Goal: Information Seeking & Learning: Check status

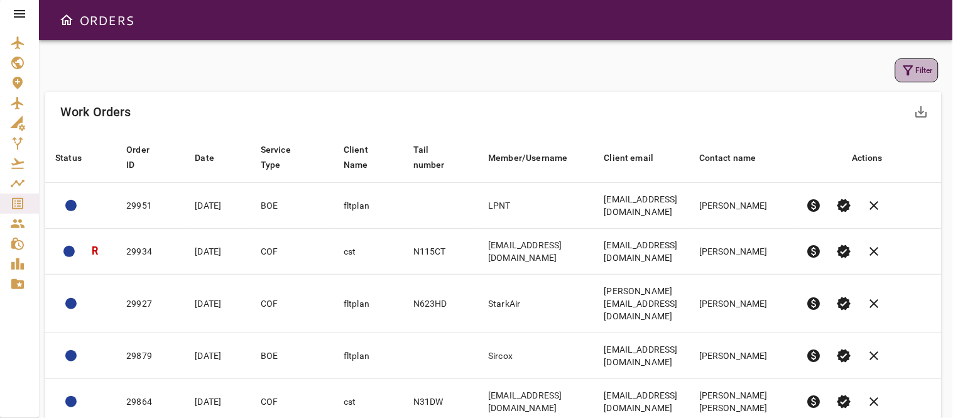
click at [914, 72] on icon "button" at bounding box center [908, 70] width 15 height 15
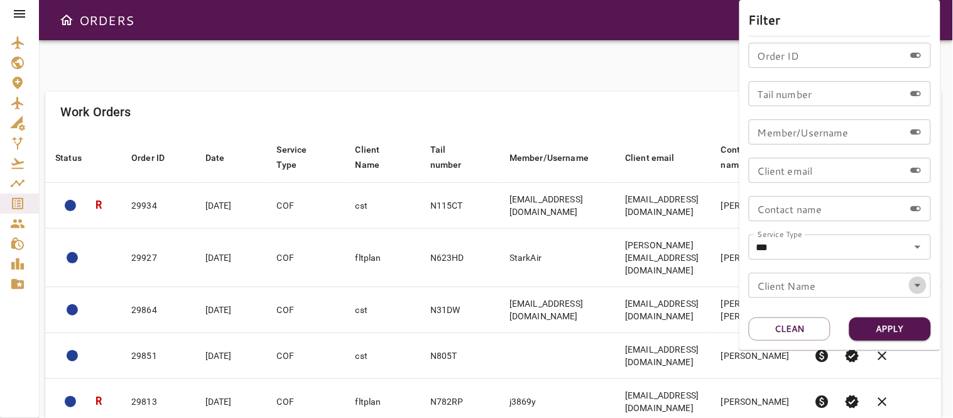
click at [910, 278] on icon "Open" at bounding box center [917, 285] width 15 height 15
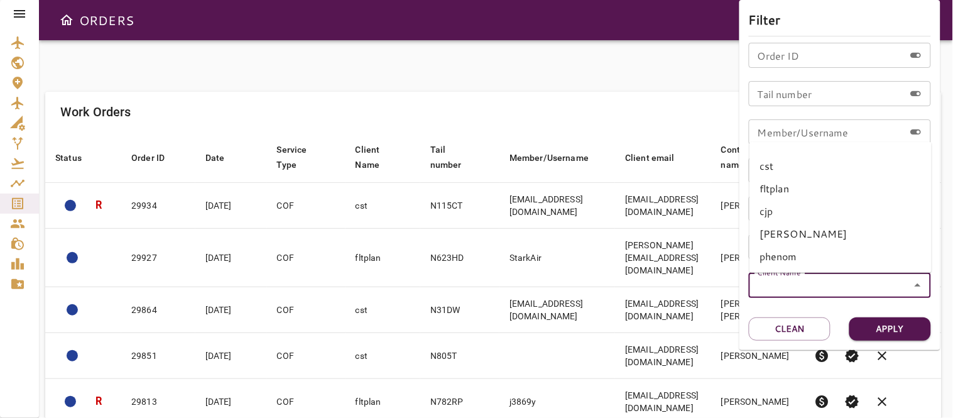
click at [774, 192] on li "fltplan" at bounding box center [840, 188] width 182 height 23
type input "*******"
click at [873, 330] on button "Apply" at bounding box center [890, 328] width 82 height 23
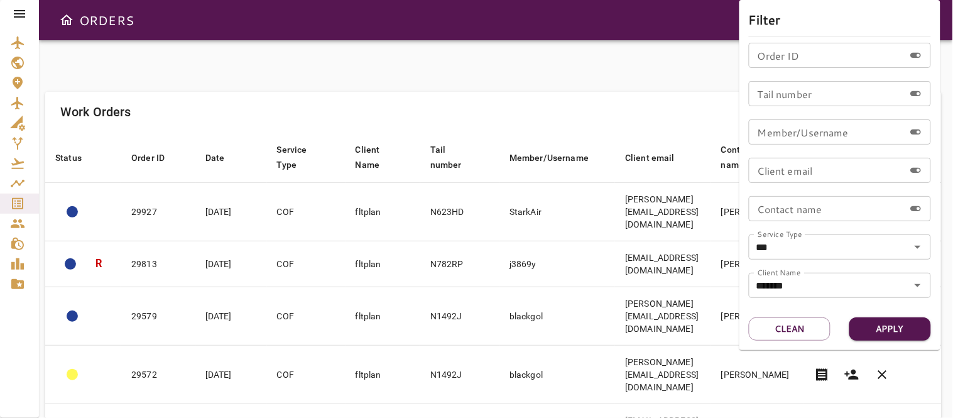
click at [610, 101] on div at bounding box center [476, 209] width 953 height 418
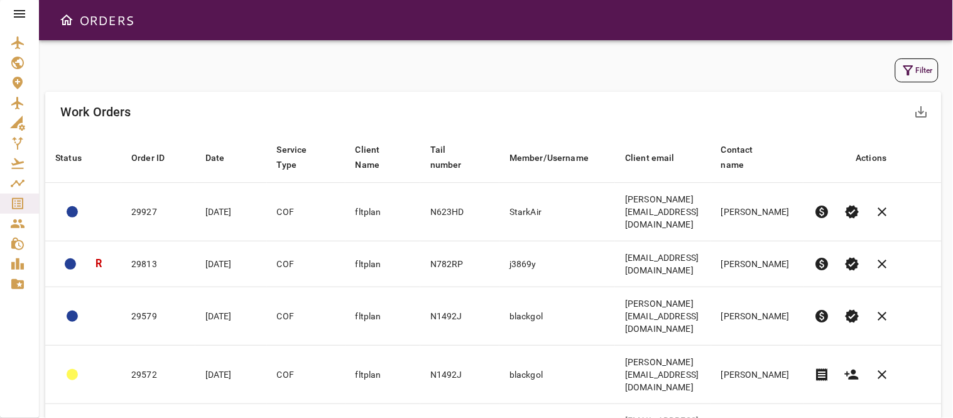
click at [768, 114] on div "Work Orders save_alt" at bounding box center [493, 112] width 896 height 40
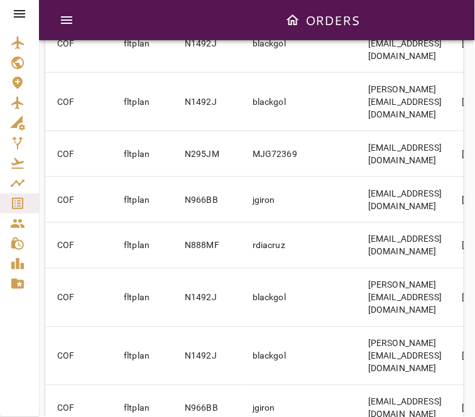
scroll to position [0, 177]
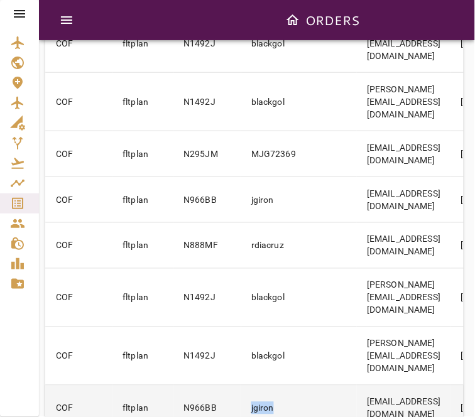
drag, startPoint x: 271, startPoint y: 347, endPoint x: 241, endPoint y: 352, distance: 30.7
click at [241, 386] on td "jgiron" at bounding box center [299, 409] width 116 height 46
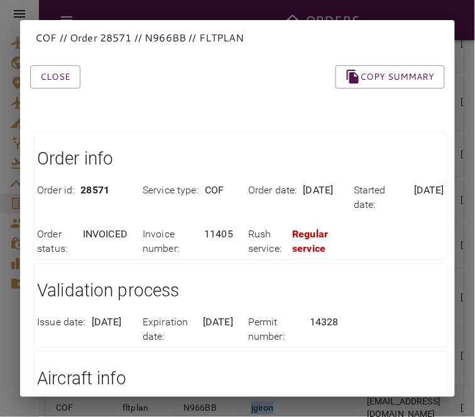
copy td "jgiron"
click at [49, 80] on button "Close" at bounding box center [55, 76] width 50 height 23
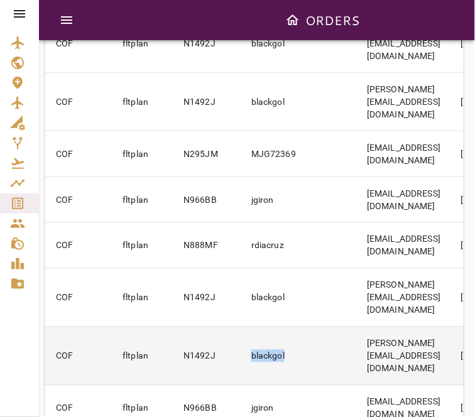
copy td "blackgol"
drag, startPoint x: 285, startPoint y: 296, endPoint x: 239, endPoint y: 305, distance: 46.6
click at [241, 327] on td "blackgol" at bounding box center [299, 356] width 116 height 58
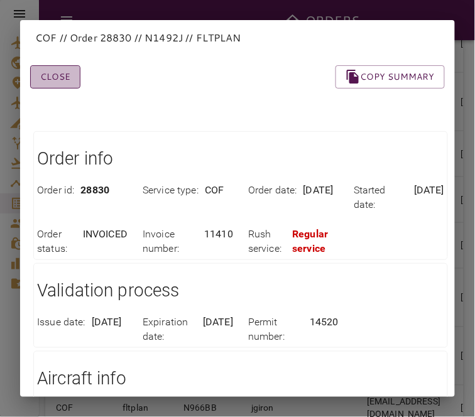
click at [53, 79] on button "Close" at bounding box center [55, 76] width 50 height 23
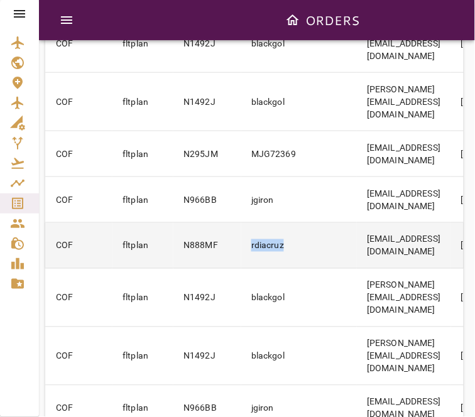
copy td "rdiacruz"
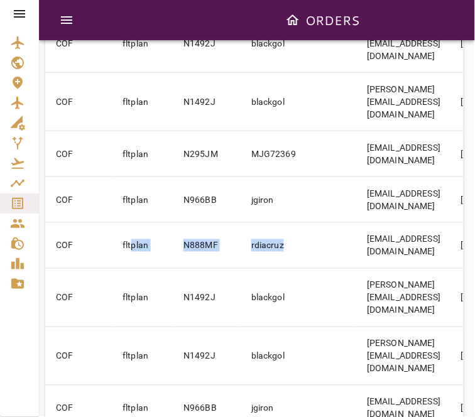
drag, startPoint x: 289, startPoint y: 209, endPoint x: 6, endPoint y: 236, distance: 283.9
click at [6, 236] on div "ORDERS Filter Work Orders save_alt Status arrow_downward Order ID arrow_downwar…" at bounding box center [237, 208] width 475 height 417
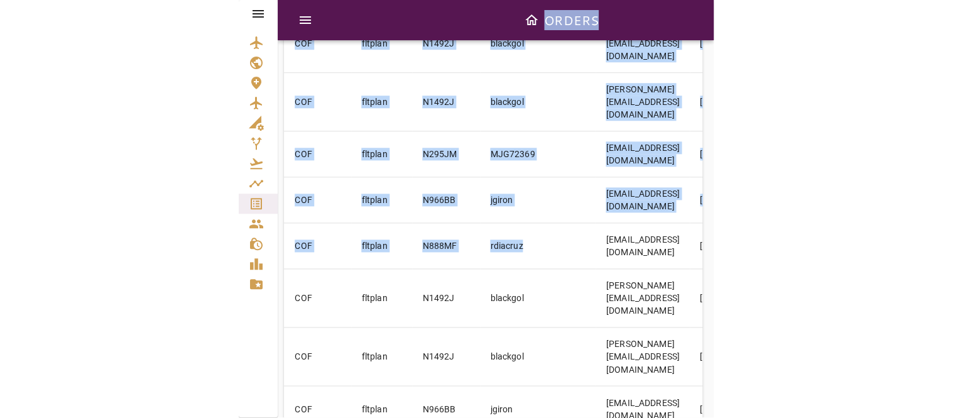
scroll to position [0, 141]
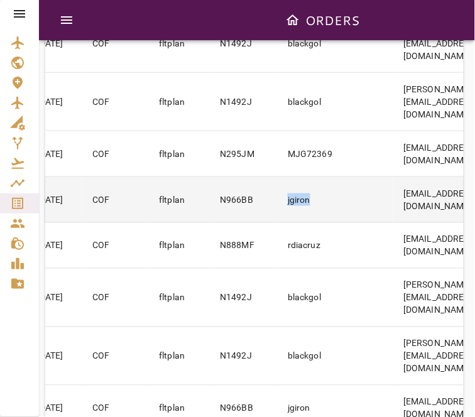
copy td "jgiron"
drag, startPoint x: 316, startPoint y: 165, endPoint x: 278, endPoint y: 171, distance: 38.2
click at [278, 177] on td "jgiron" at bounding box center [336, 200] width 116 height 46
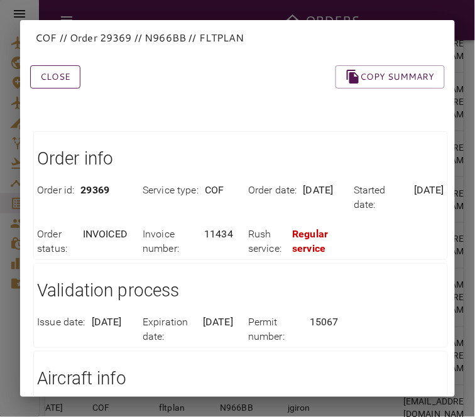
click at [47, 68] on button "Close" at bounding box center [55, 76] width 50 height 23
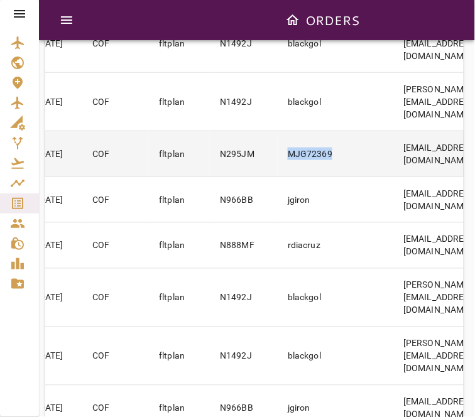
drag, startPoint x: 338, startPoint y: 116, endPoint x: 278, endPoint y: 134, distance: 62.4
click at [278, 134] on td "MJG72369" at bounding box center [336, 154] width 116 height 46
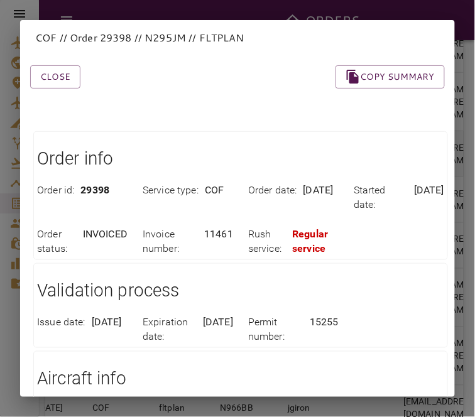
copy td "MJG72369"
click at [78, 77] on button "Close" at bounding box center [55, 76] width 50 height 23
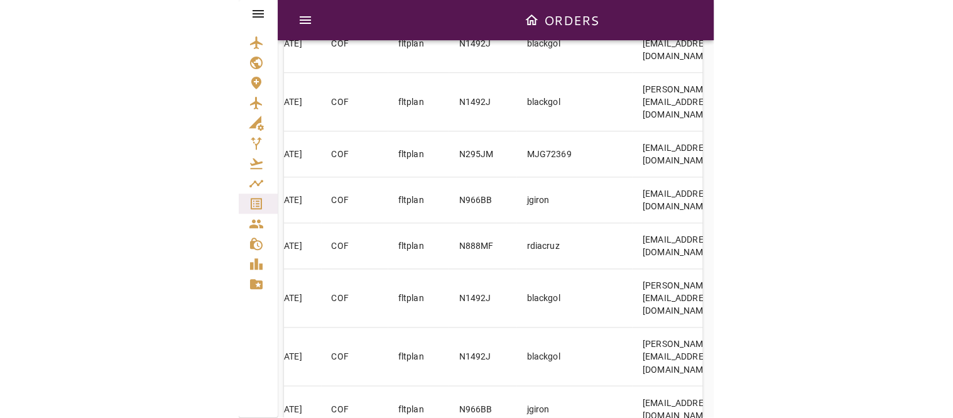
scroll to position [0, 0]
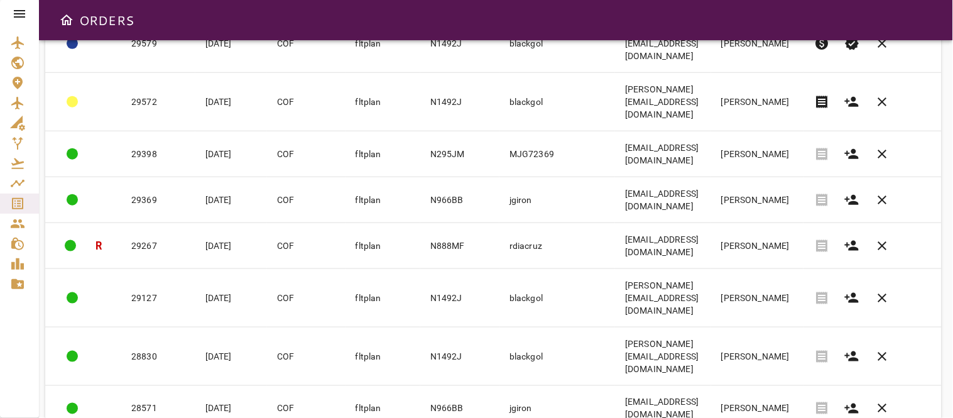
click at [827, 30] on div "ORDERS" at bounding box center [496, 20] width 914 height 40
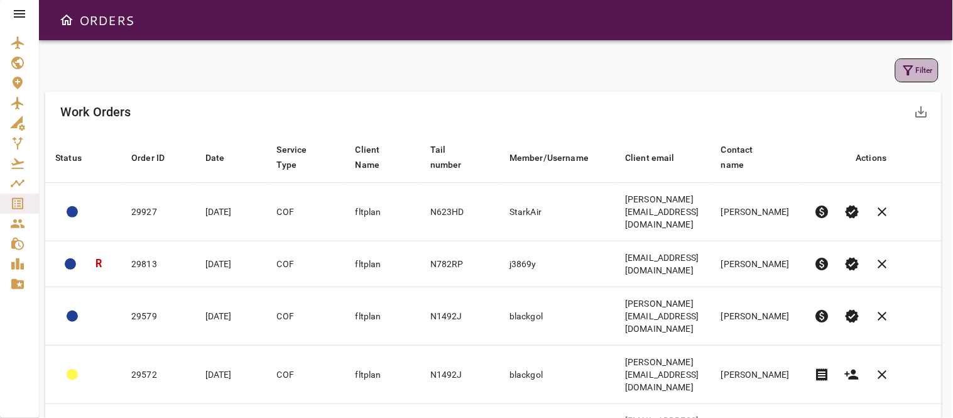
click at [902, 70] on icon "button" at bounding box center [908, 70] width 15 height 15
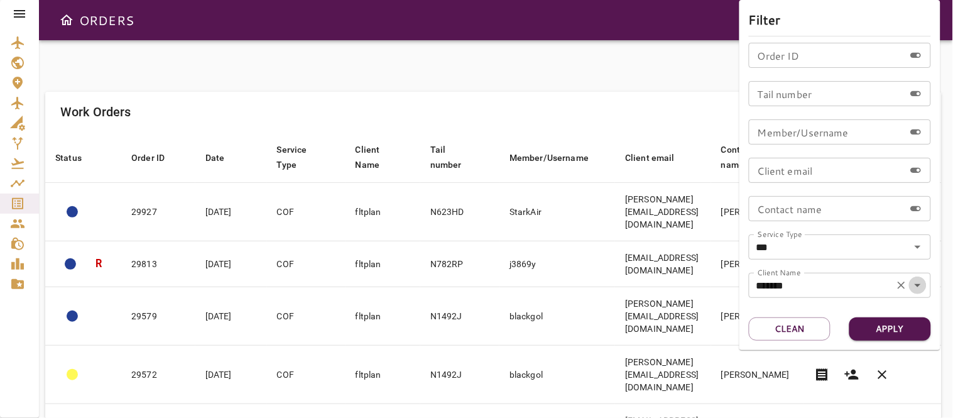
click at [919, 280] on icon "Open" at bounding box center [917, 285] width 15 height 15
click at [691, 126] on div at bounding box center [476, 209] width 953 height 418
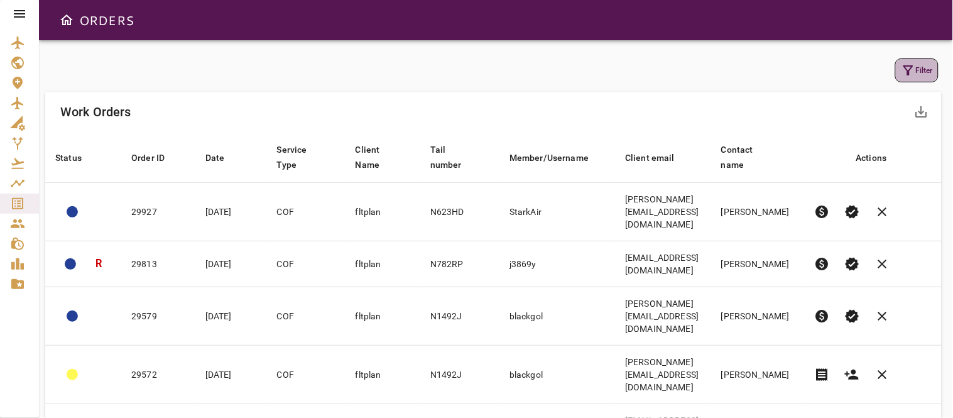
click at [911, 77] on icon "button" at bounding box center [908, 70] width 15 height 15
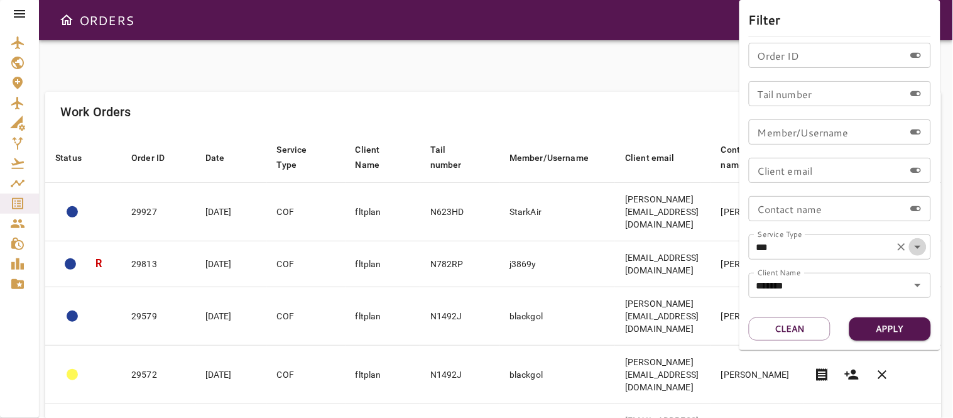
click at [920, 246] on icon "Open" at bounding box center [918, 247] width 6 height 3
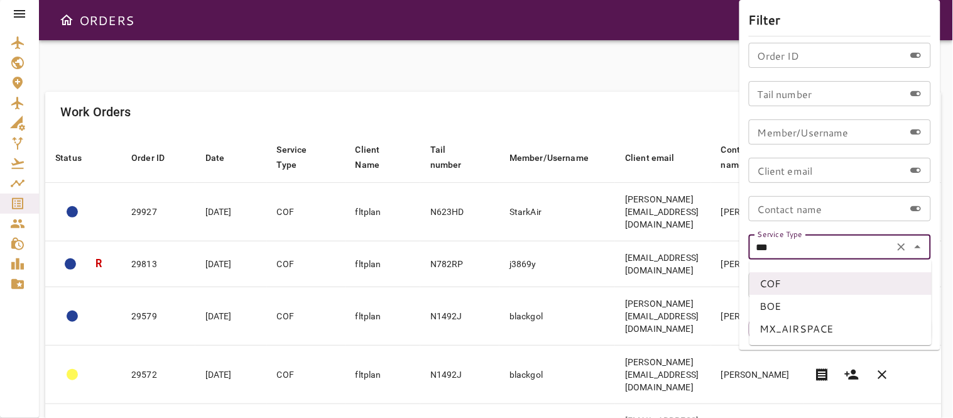
click at [769, 303] on li "BOE" at bounding box center [840, 306] width 182 height 23
type input "***"
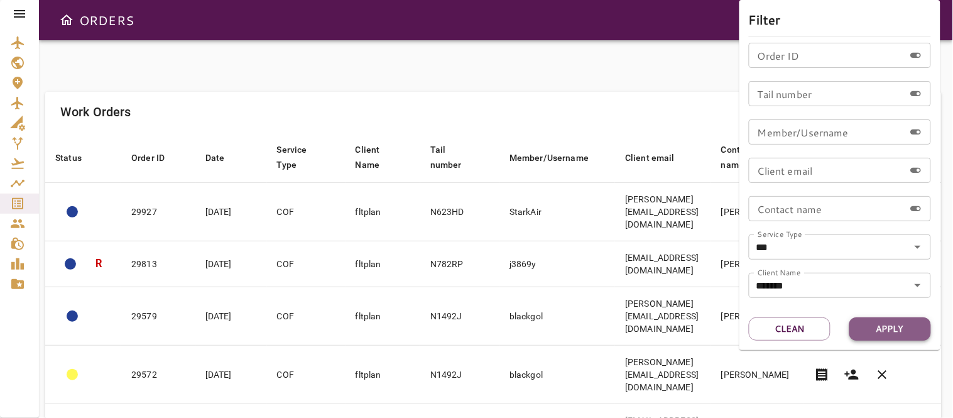
click at [894, 321] on button "Apply" at bounding box center [890, 328] width 82 height 23
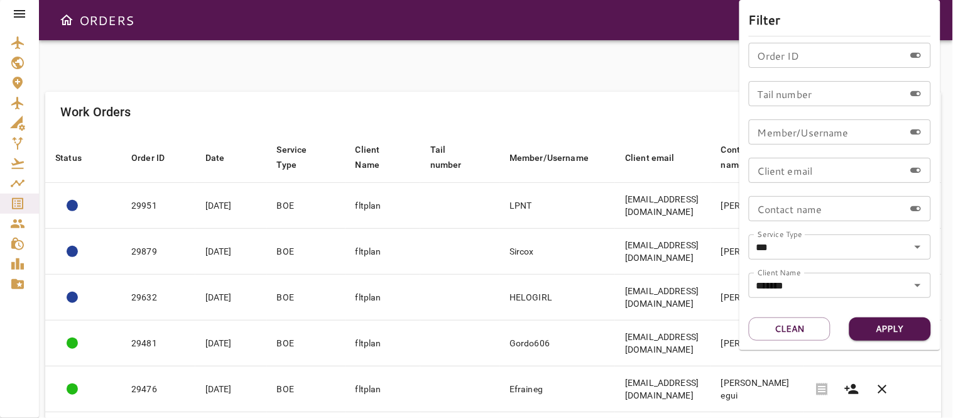
click at [526, 73] on div at bounding box center [476, 209] width 953 height 418
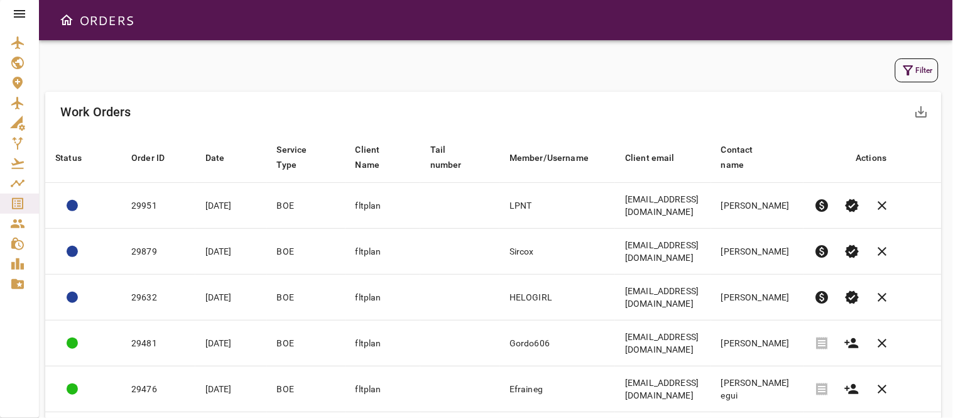
click at [790, 95] on div "Work Orders save_alt" at bounding box center [493, 112] width 896 height 40
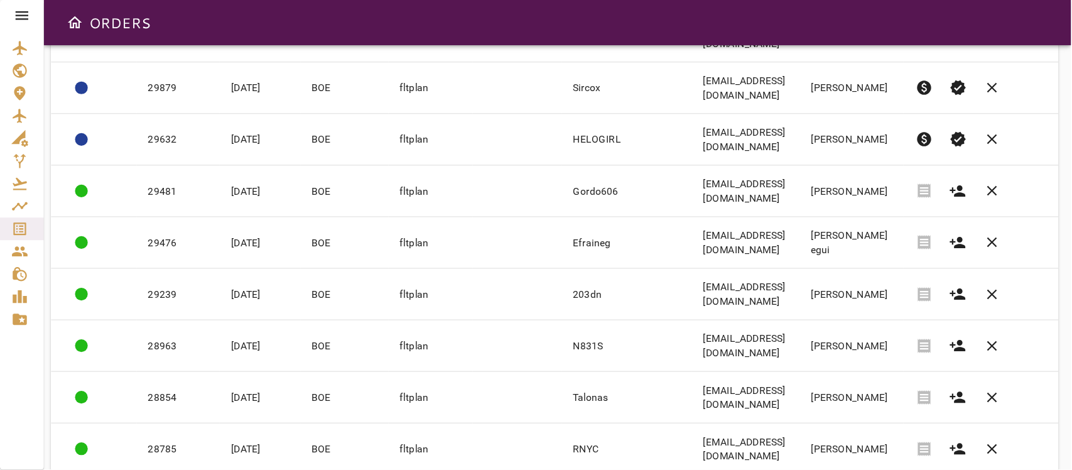
scroll to position [273, 0]
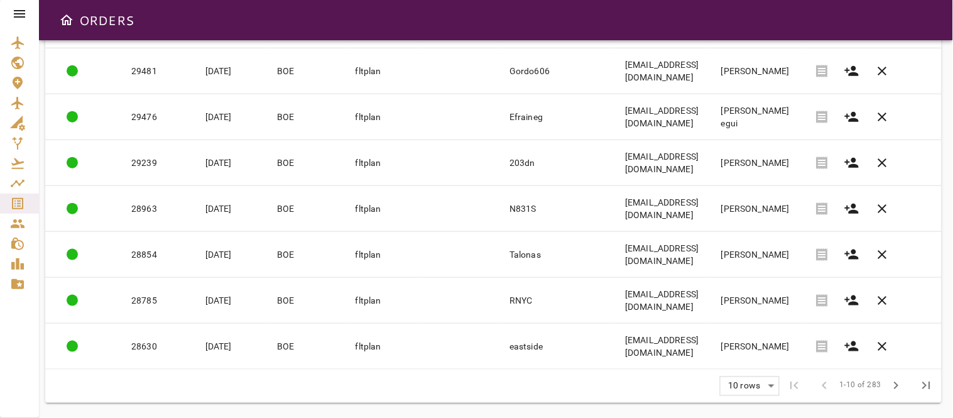
click at [756, 385] on body "ORDERS Filter Work Orders save_alt Status arrow_downward Order ID arrow_downwar…" at bounding box center [476, 209] width 953 height 418
click at [748, 349] on li "15" at bounding box center [751, 346] width 58 height 23
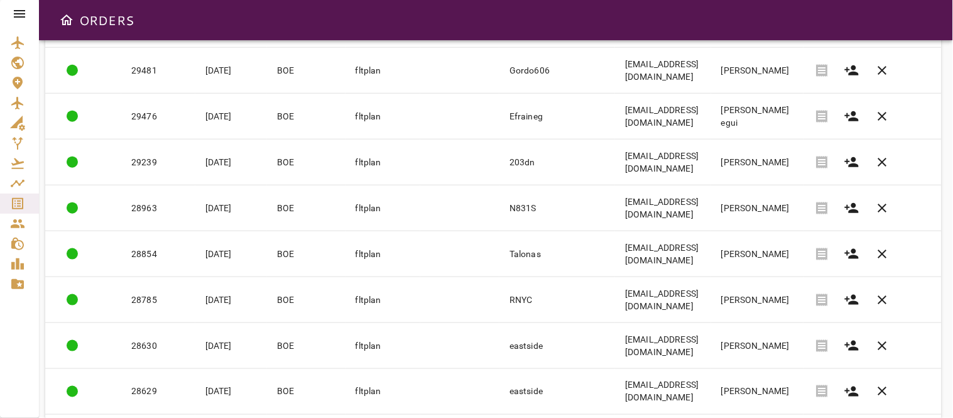
click at [8, 391] on div at bounding box center [19, 209] width 39 height 418
click at [33, 349] on div at bounding box center [19, 209] width 39 height 418
click at [17, 302] on div at bounding box center [19, 209] width 39 height 418
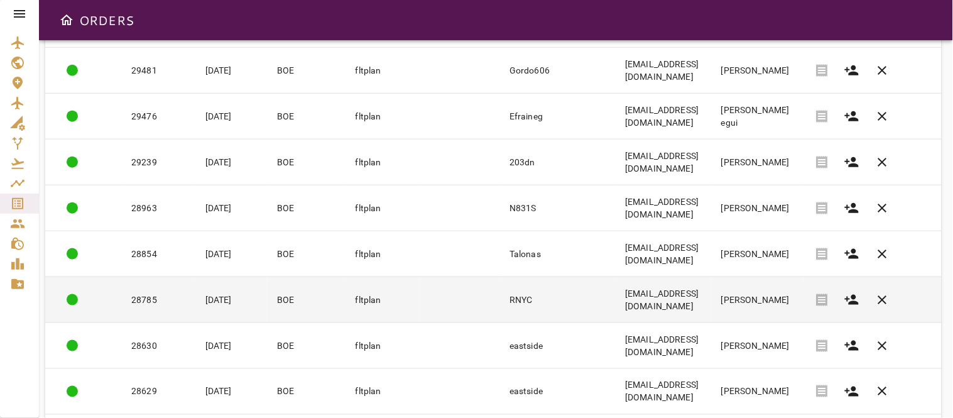
click at [420, 319] on td at bounding box center [459, 300] width 79 height 46
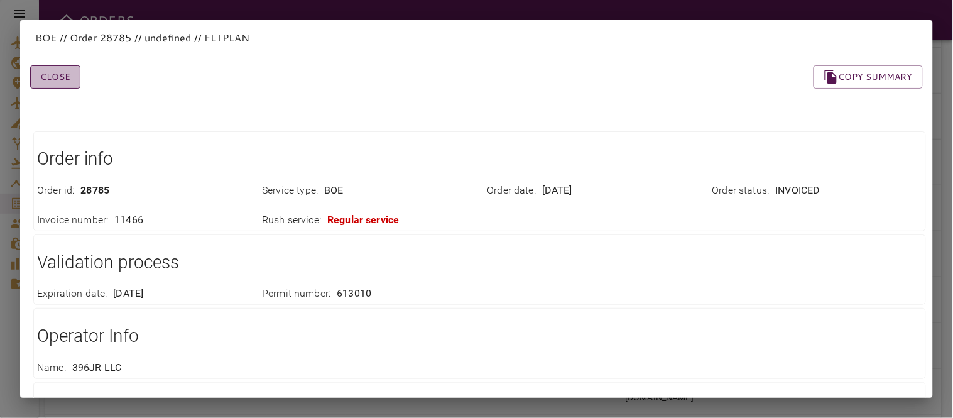
click at [58, 78] on button "Close" at bounding box center [55, 76] width 50 height 23
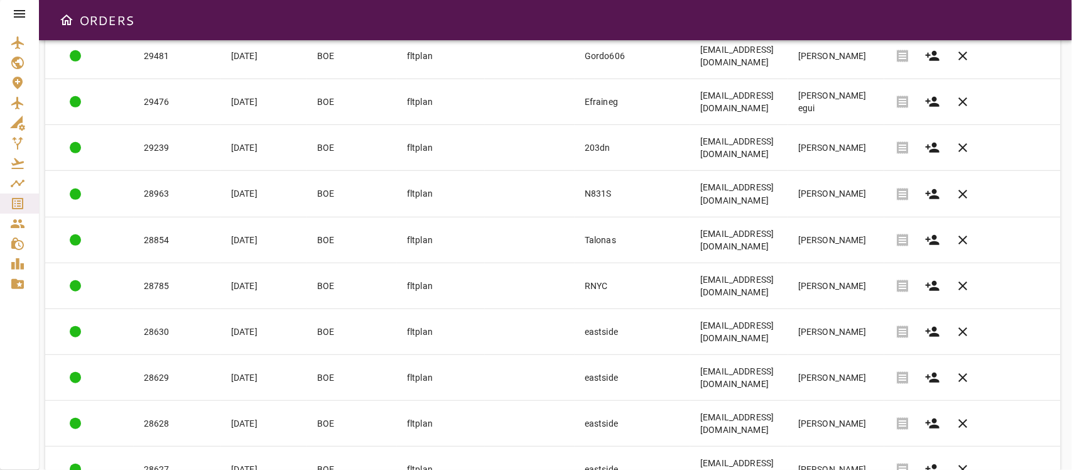
scroll to position [273, 0]
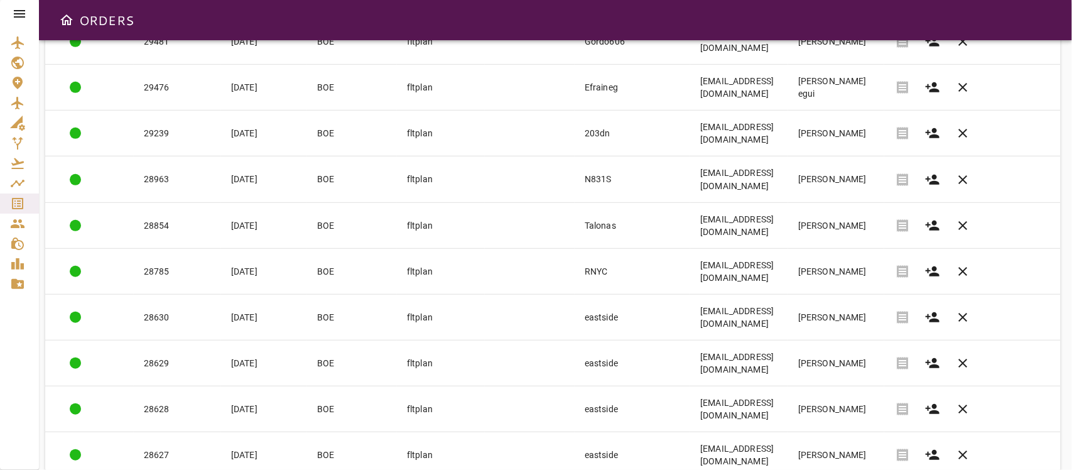
scroll to position [288, 0]
click at [862, 417] on body "ORDERS Filter Work Orders save_alt Status arrow_downward Order ID arrow_downwar…" at bounding box center [536, 235] width 1072 height 470
click at [858, 417] on li "25" at bounding box center [870, 421] width 58 height 23
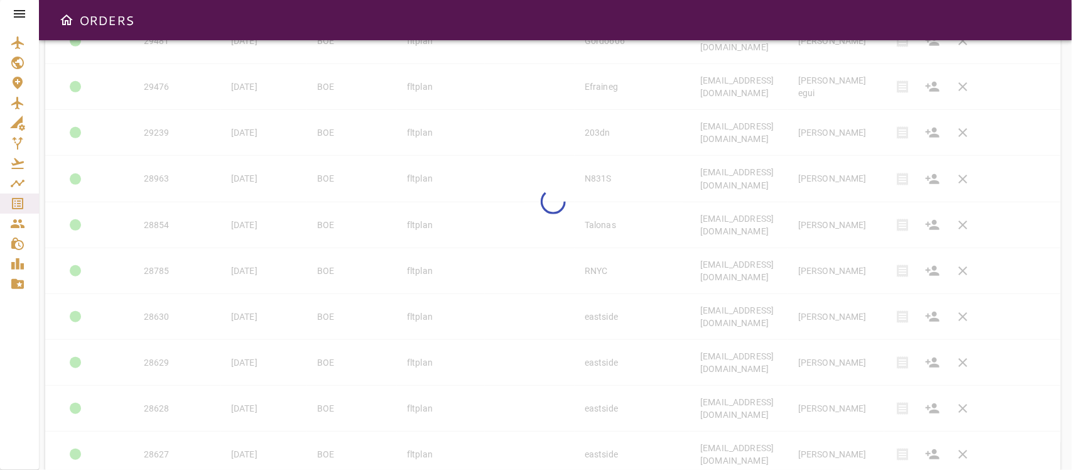
type input "**"
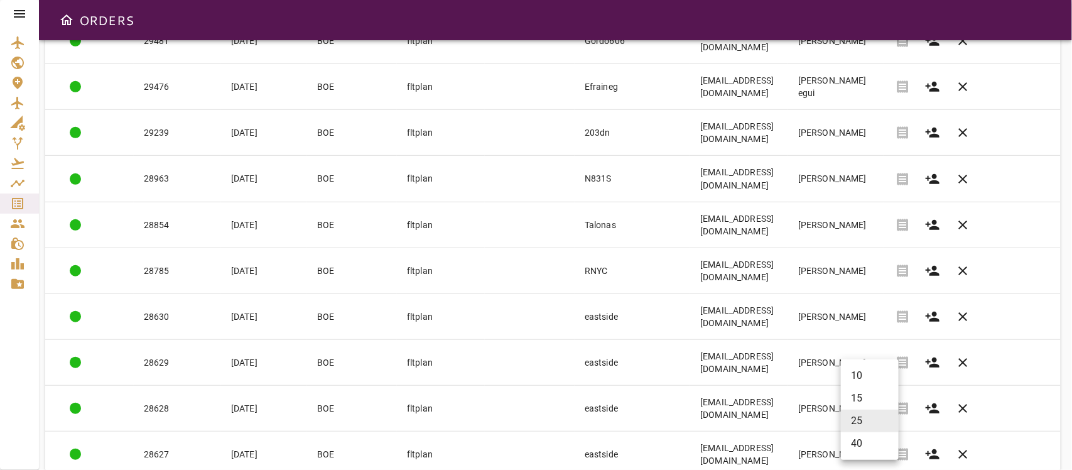
click at [5, 366] on div at bounding box center [536, 235] width 1072 height 470
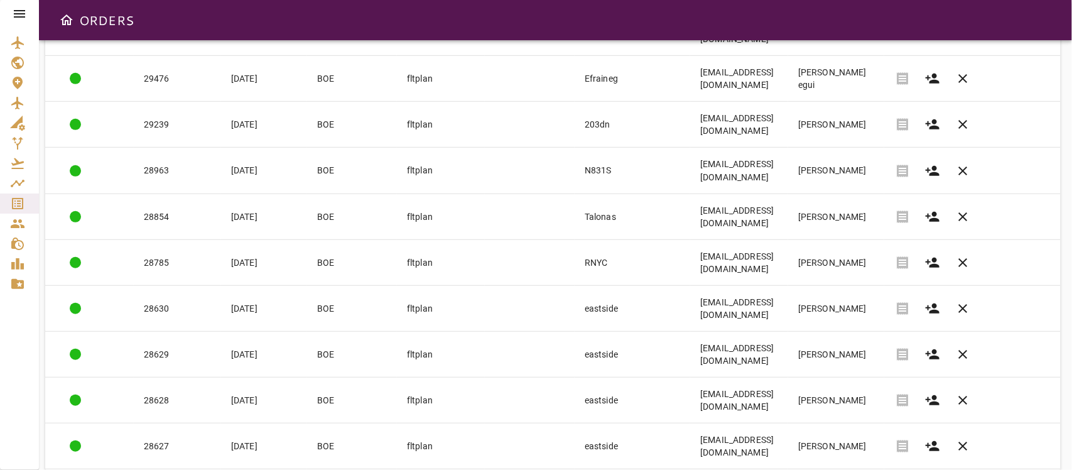
scroll to position [321, 0]
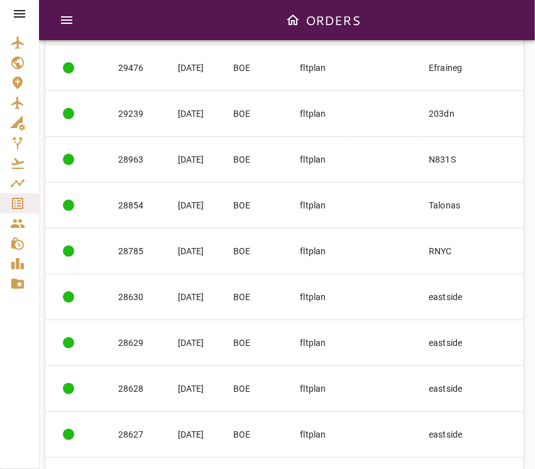
click at [26, 358] on div at bounding box center [19, 234] width 39 height 469
click at [22, 371] on div at bounding box center [19, 234] width 39 height 469
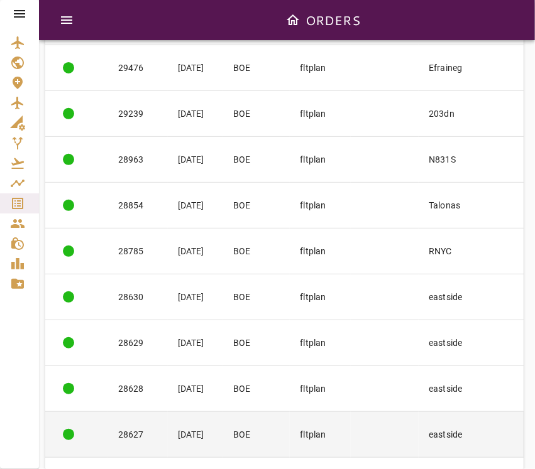
click at [405, 417] on td at bounding box center [384, 435] width 68 height 46
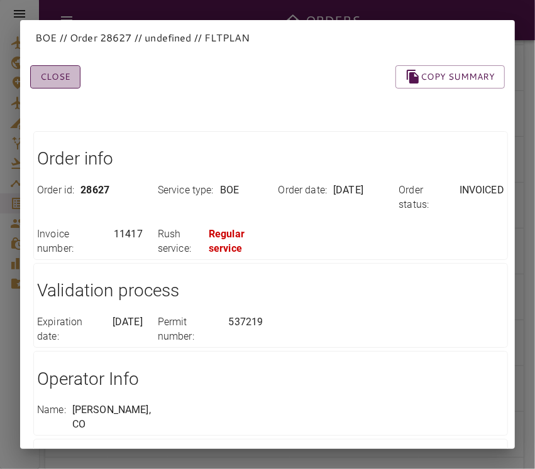
click at [63, 77] on button "Close" at bounding box center [55, 76] width 50 height 23
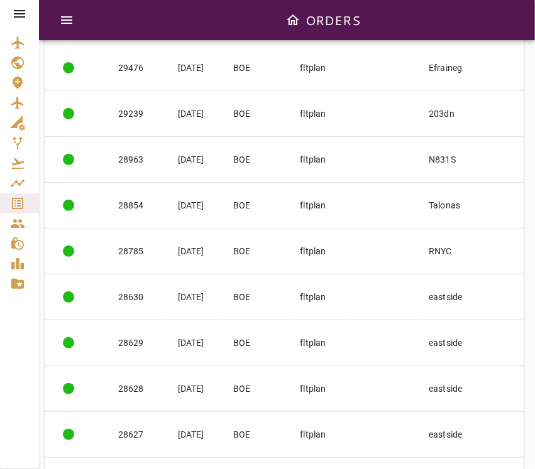
click at [385, 8] on div "ORDERS" at bounding box center [287, 20] width 496 height 40
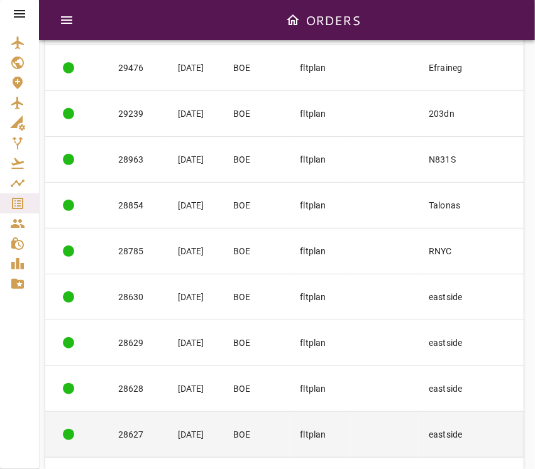
click at [305, 417] on td "fltplan" at bounding box center [320, 435] width 61 height 46
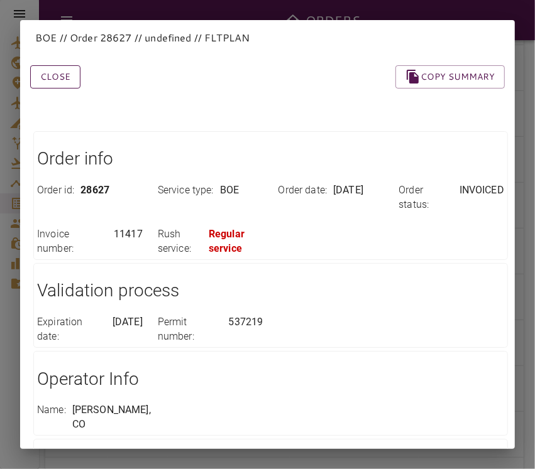
click at [60, 73] on button "Close" at bounding box center [55, 76] width 50 height 23
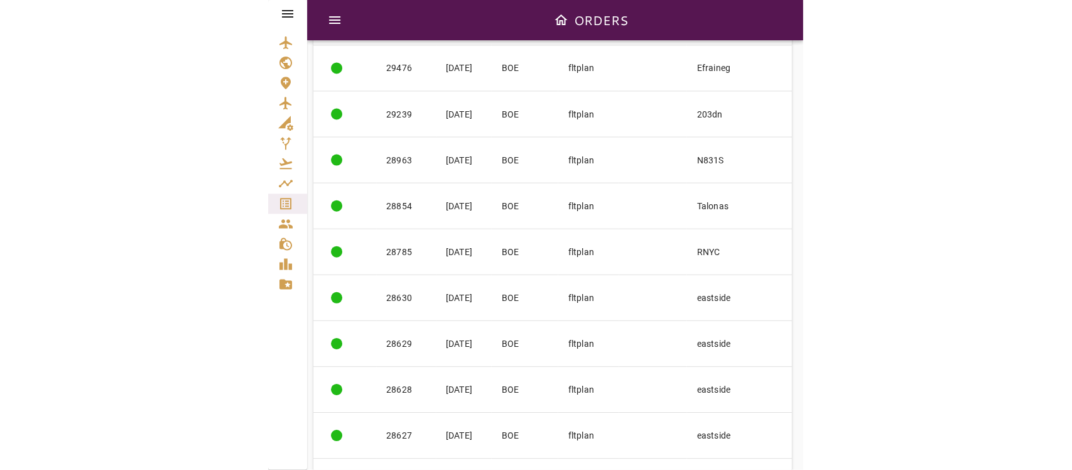
scroll to position [296, 0]
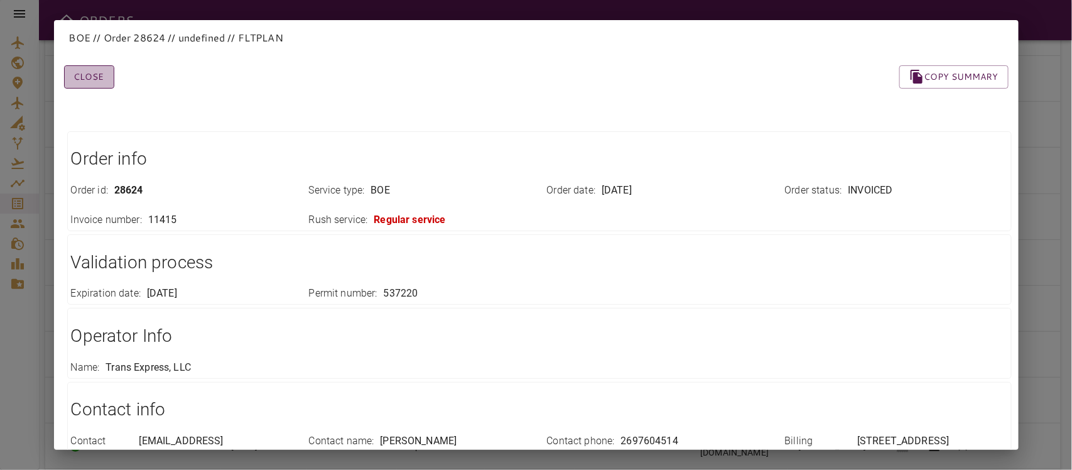
click at [92, 67] on button "Close" at bounding box center [89, 76] width 50 height 23
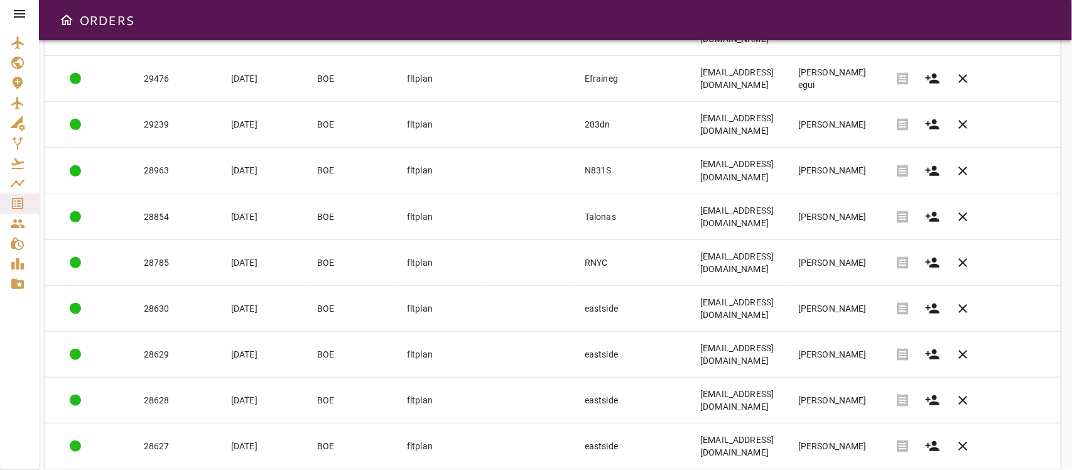
copy td "eastside"
drag, startPoint x: 535, startPoint y: 410, endPoint x: 586, endPoint y: 418, distance: 52.1
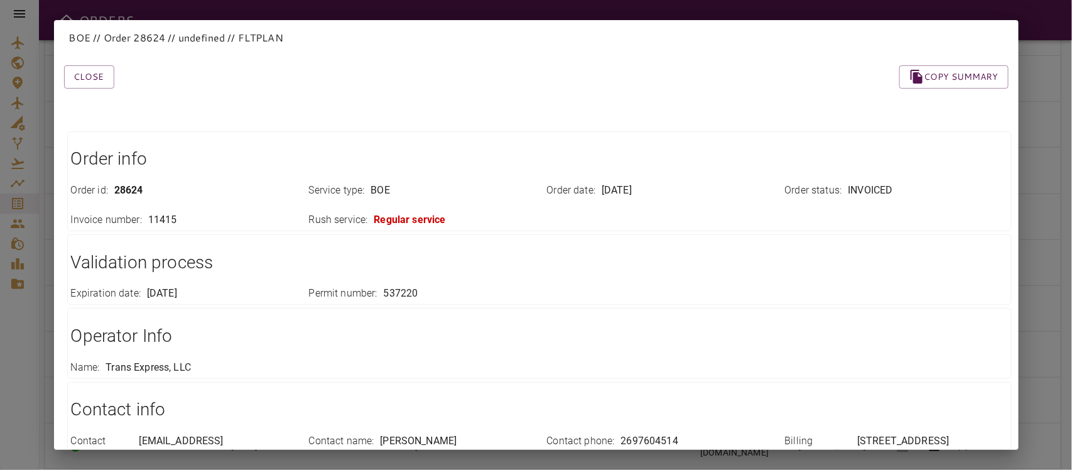
click at [693, 301] on div "Expiration date : [DATE] Permit number : 537220" at bounding box center [532, 286] width 952 height 30
click at [83, 77] on button "Close" at bounding box center [89, 76] width 50 height 23
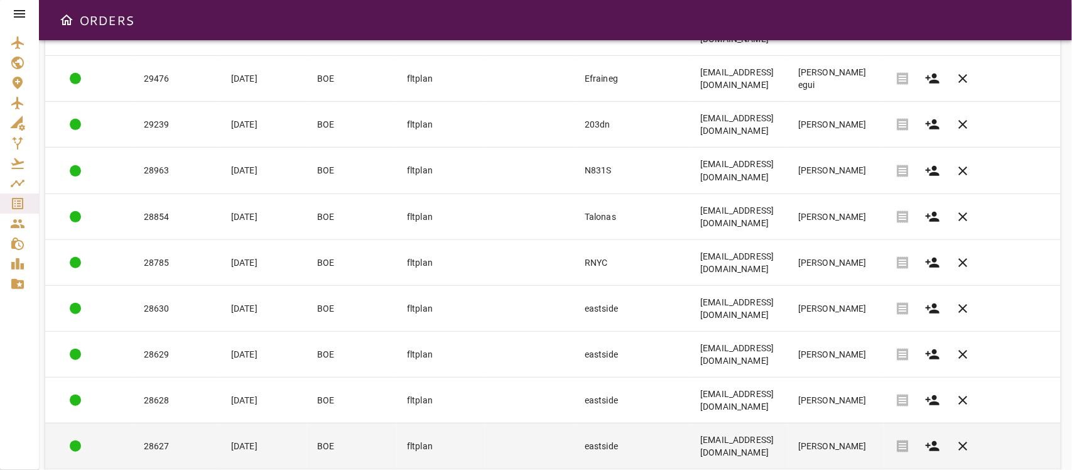
click at [607, 417] on td "eastside" at bounding box center [633, 446] width 116 height 46
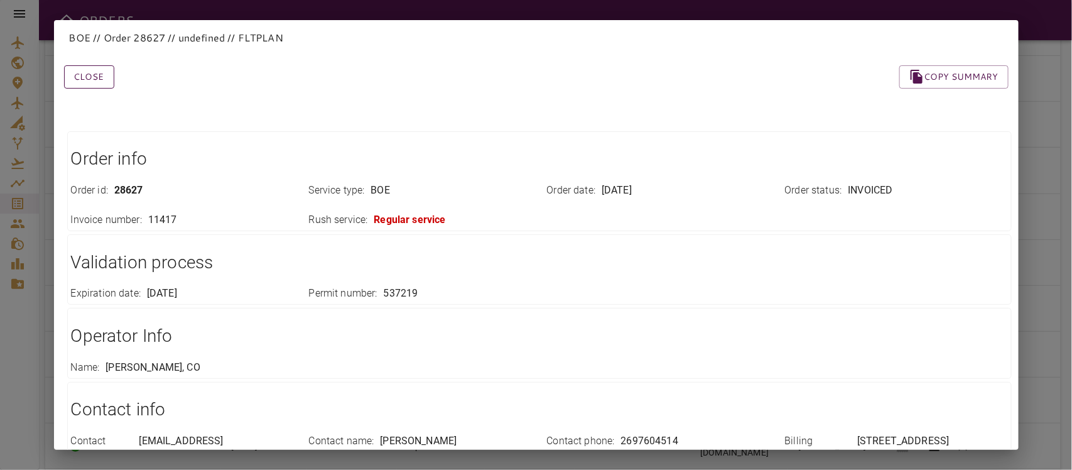
click at [85, 82] on button "Close" at bounding box center [89, 76] width 50 height 23
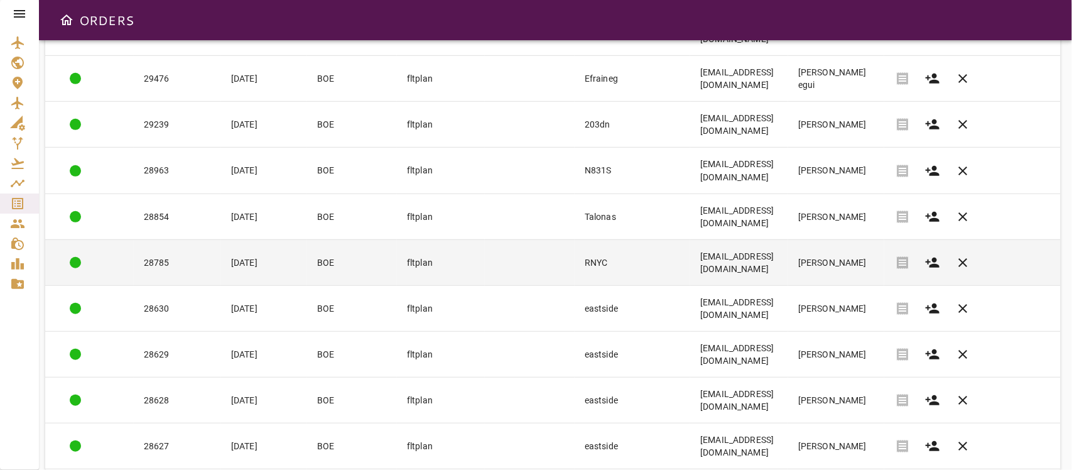
click at [485, 239] on td at bounding box center [530, 262] width 90 height 46
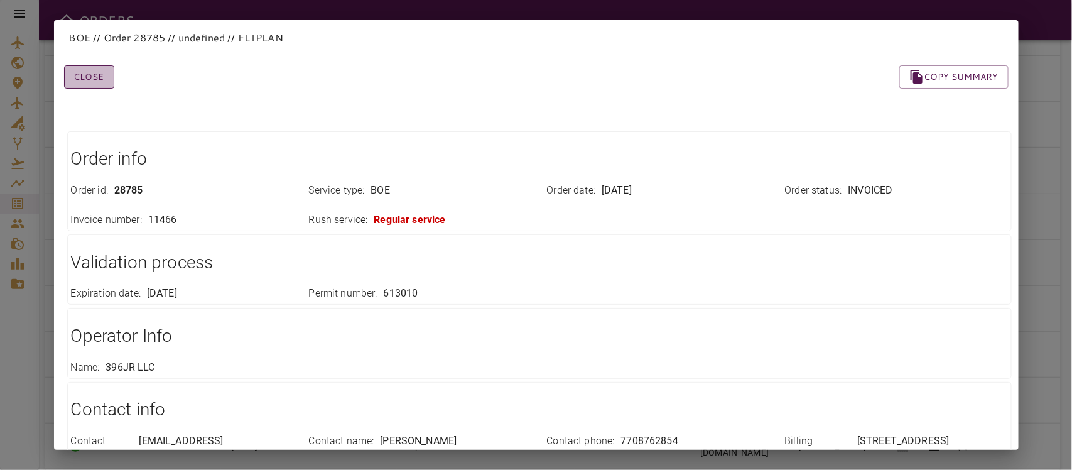
click at [80, 79] on button "Close" at bounding box center [89, 76] width 50 height 23
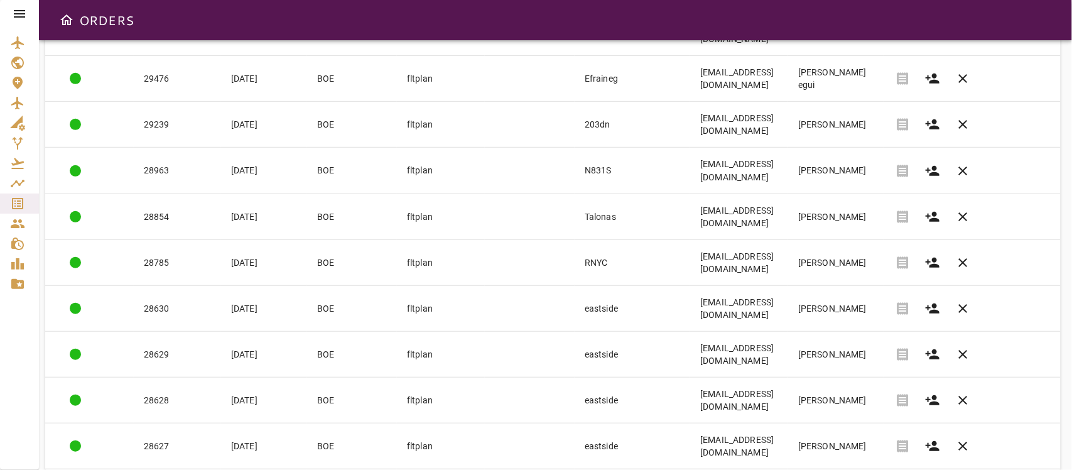
click at [580, 21] on div "ORDERS" at bounding box center [555, 20] width 1033 height 40
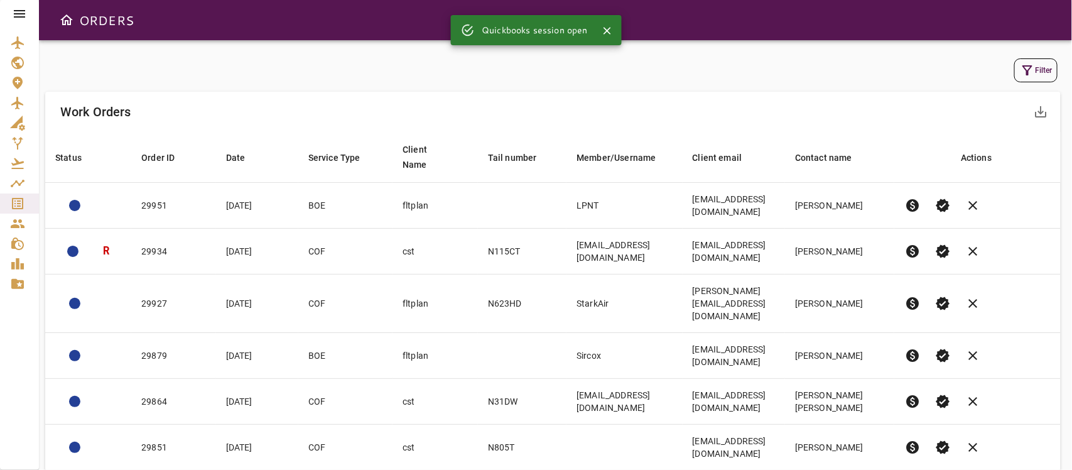
click at [1033, 69] on icon "button" at bounding box center [1027, 70] width 15 height 15
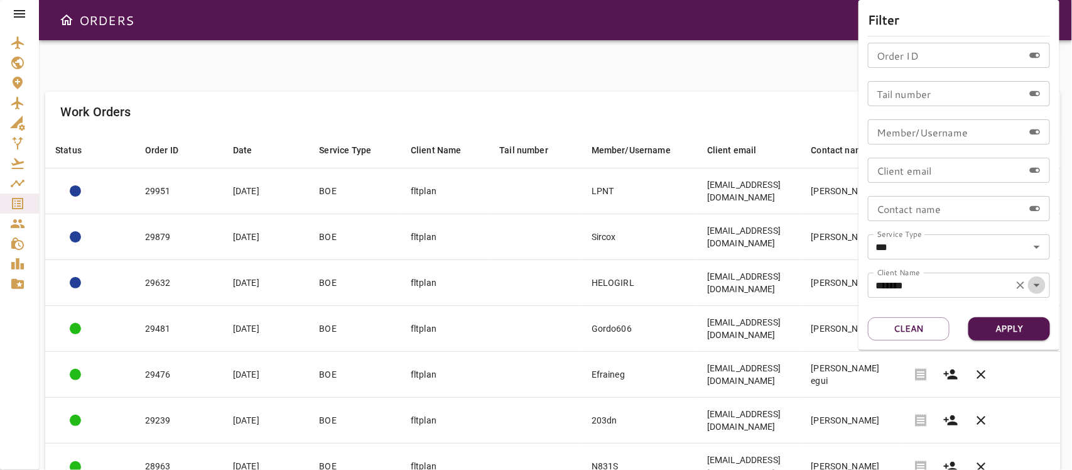
click at [1031, 280] on icon "Open" at bounding box center [1036, 285] width 15 height 15
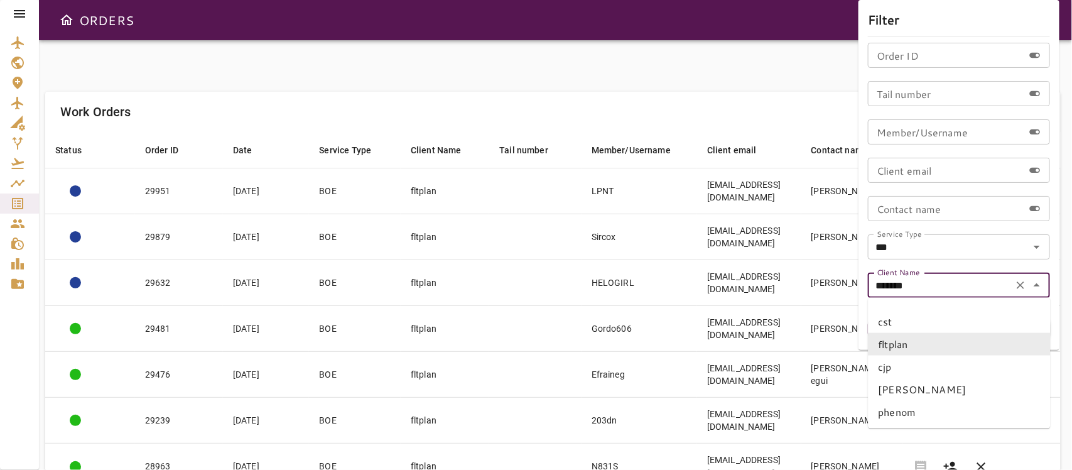
click at [897, 340] on li "fltplan" at bounding box center [960, 344] width 182 height 23
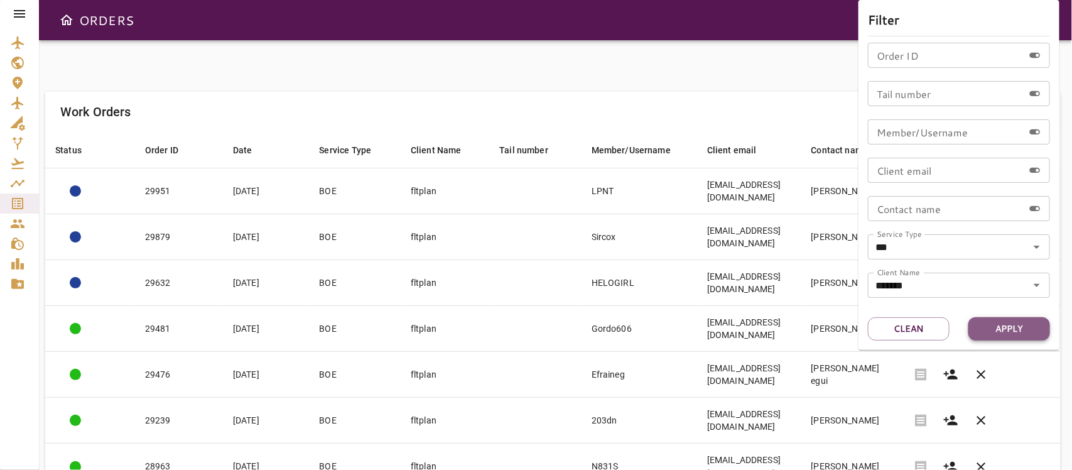
click at [991, 321] on button "Apply" at bounding box center [1010, 328] width 82 height 23
click at [519, 65] on div at bounding box center [536, 235] width 1072 height 470
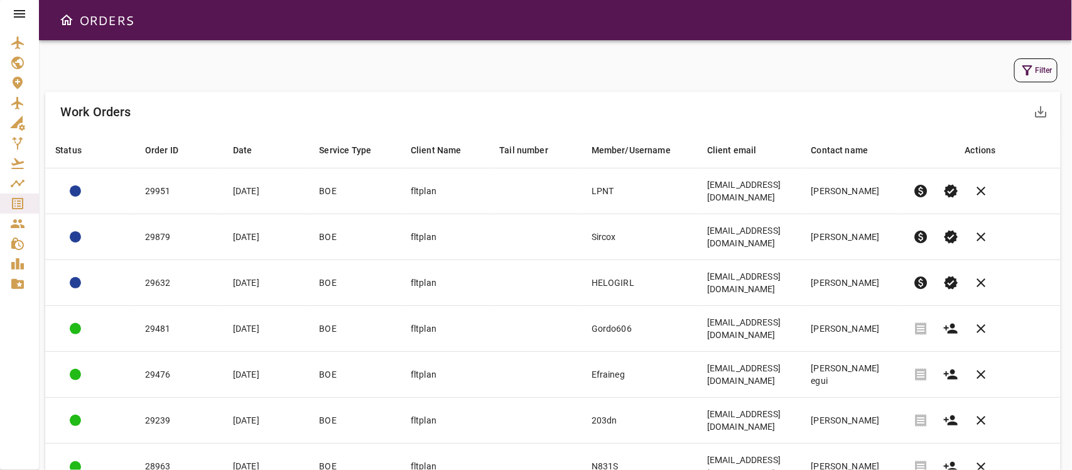
click at [1043, 148] on th "Actions" at bounding box center [982, 150] width 158 height 36
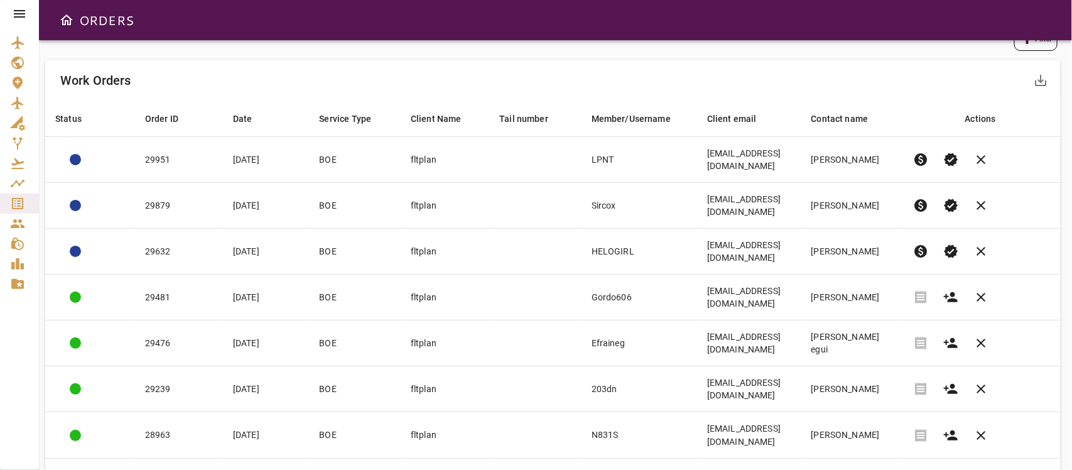
scroll to position [108, 0]
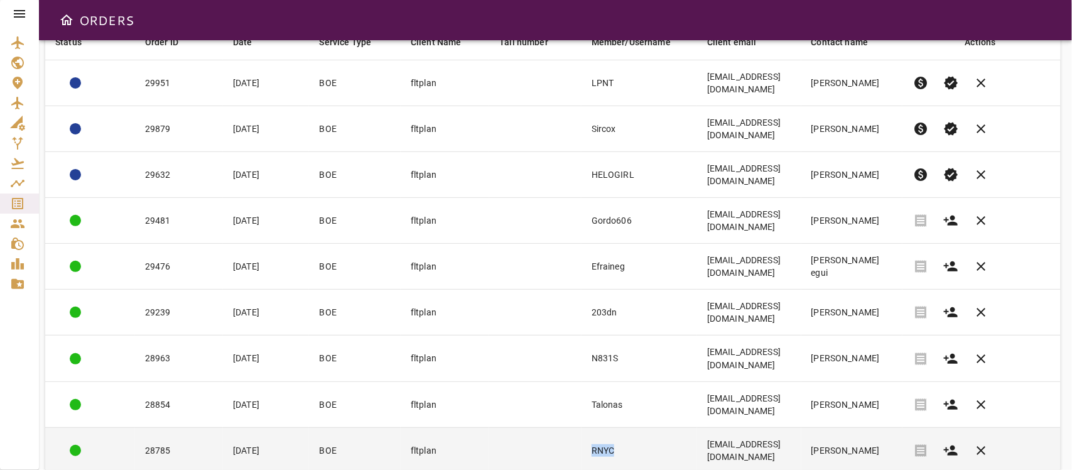
copy td "RNYC"
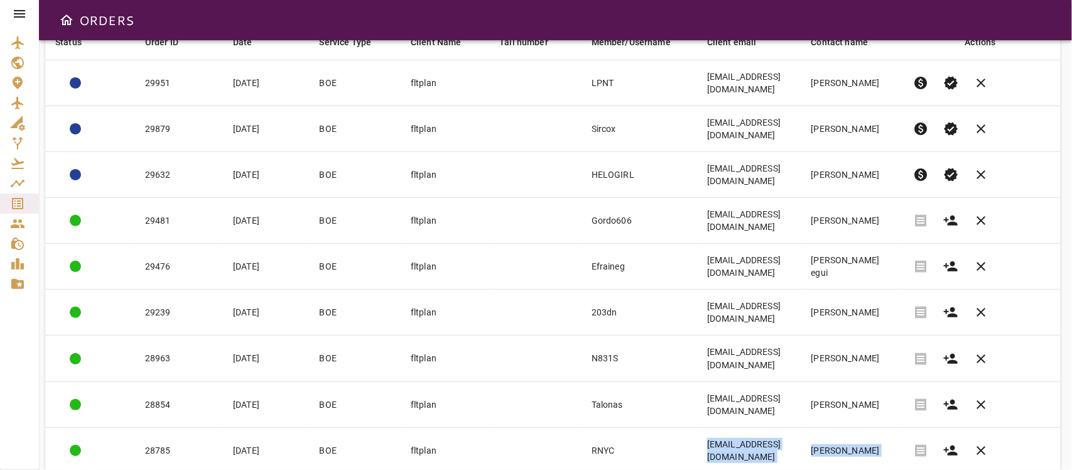
drag, startPoint x: 594, startPoint y: 371, endPoint x: 723, endPoint y: 435, distance: 143.8
click at [723, 435] on div "Work Orders save_alt Status arrow_downward Order ID arrow_downward Date arrow_d…" at bounding box center [553, 268] width 1016 height 569
click at [644, 27] on div "ORDERS" at bounding box center [555, 20] width 1033 height 40
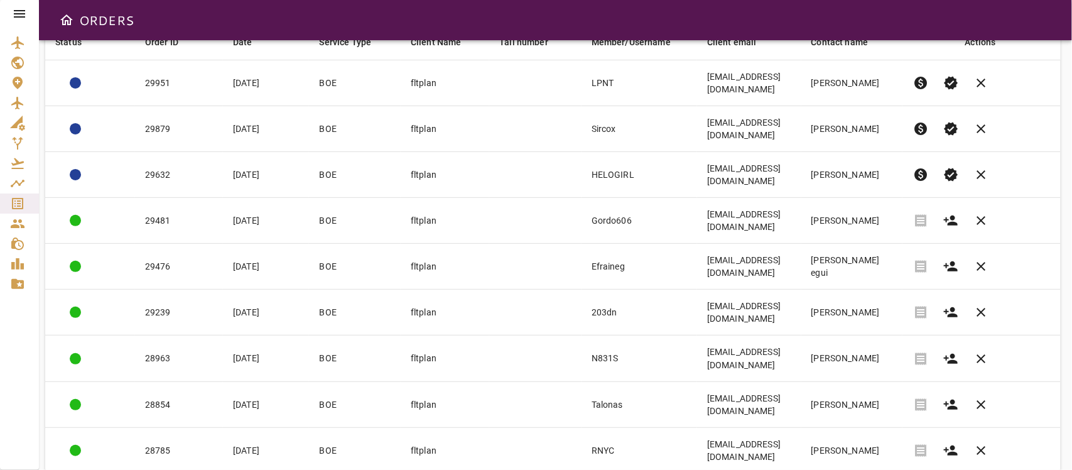
click at [1025, 60] on th "Actions" at bounding box center [982, 42] width 158 height 36
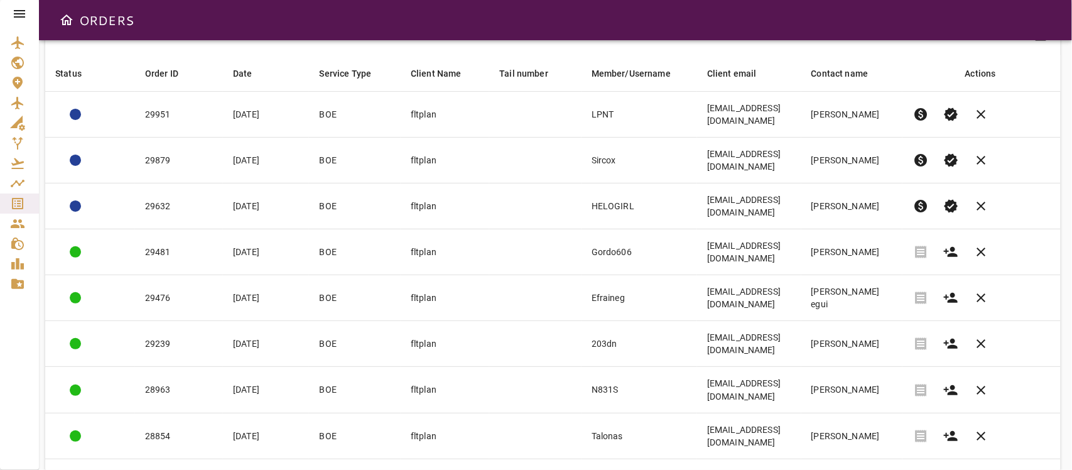
scroll to position [0, 0]
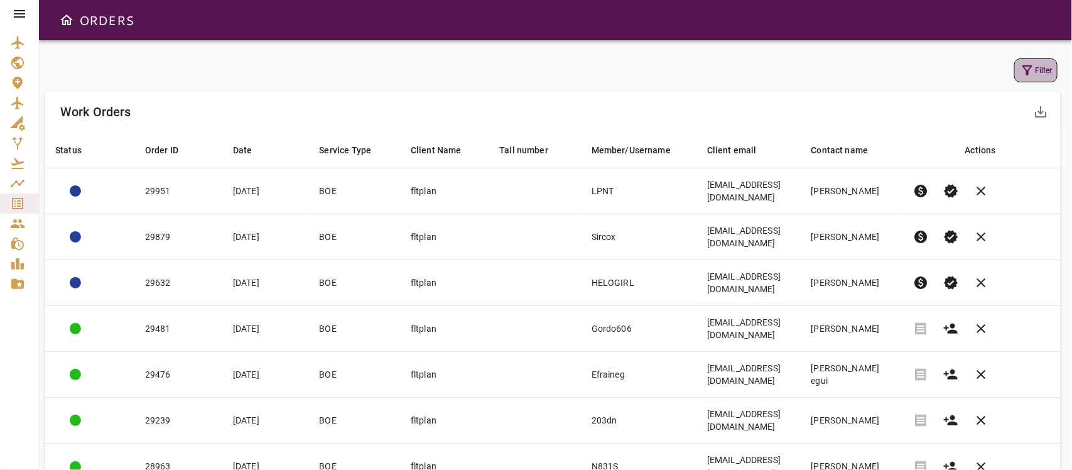
click at [1025, 62] on button "Filter" at bounding box center [1035, 70] width 43 height 24
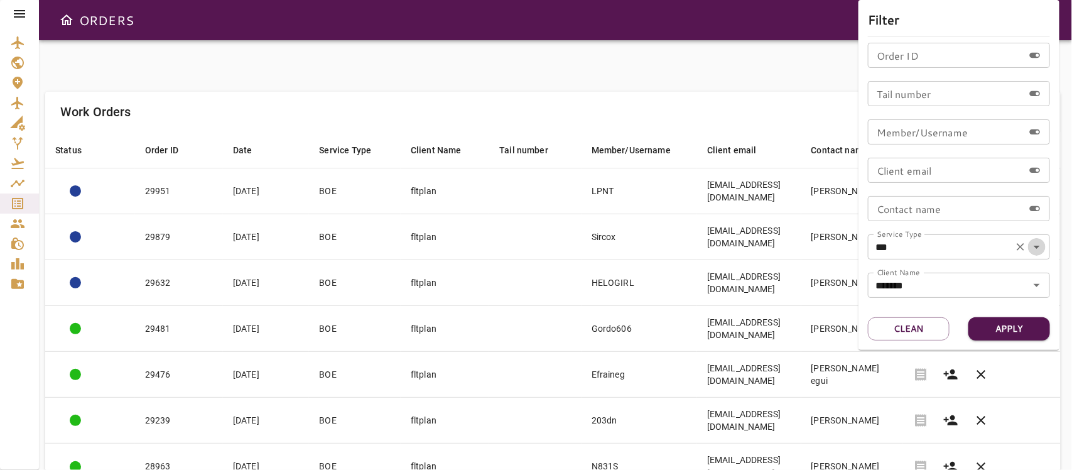
click at [1036, 252] on icon "Open" at bounding box center [1036, 246] width 15 height 15
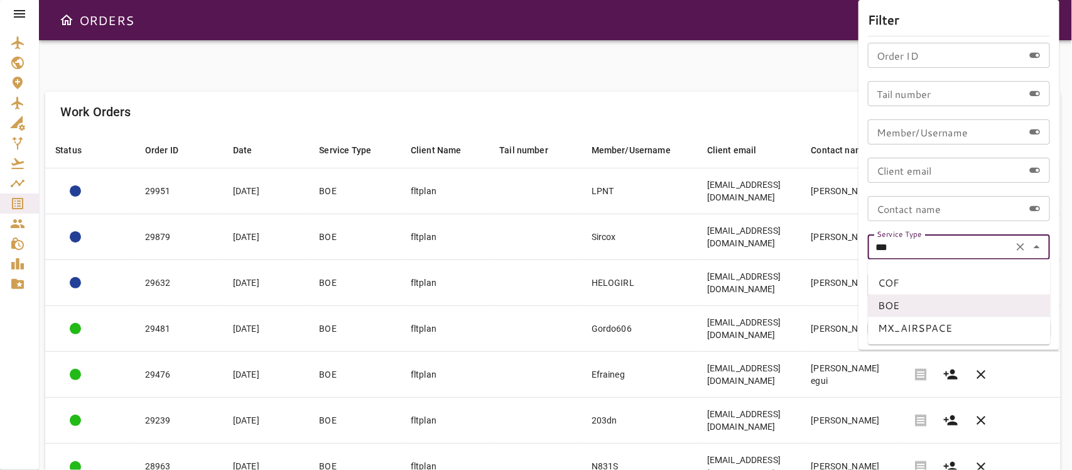
click at [902, 278] on li "COF" at bounding box center [960, 283] width 182 height 23
type input "***"
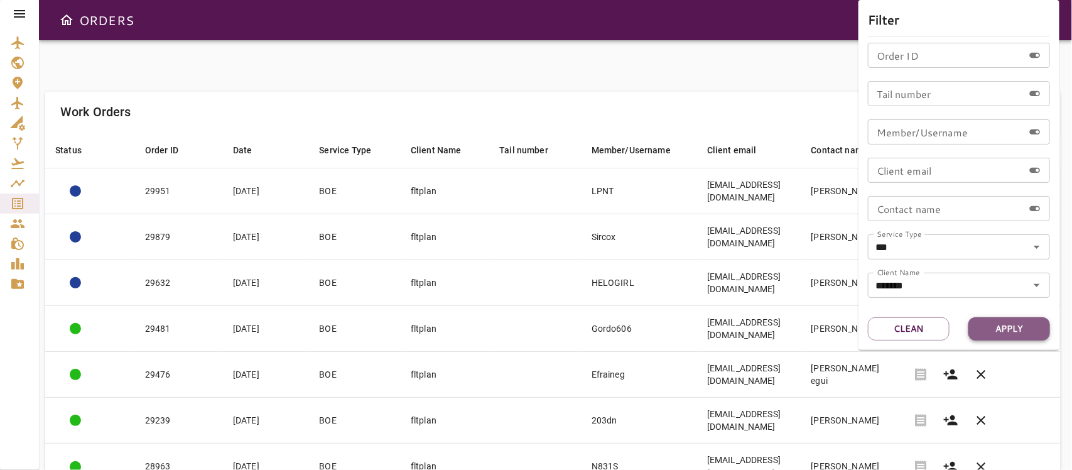
click at [1007, 328] on button "Apply" at bounding box center [1010, 328] width 82 height 23
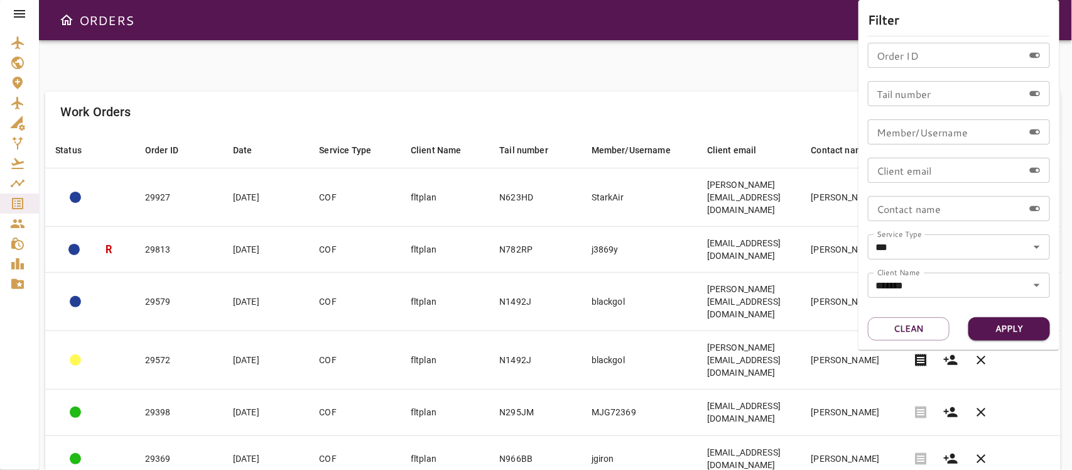
click at [522, 89] on div at bounding box center [536, 235] width 1072 height 470
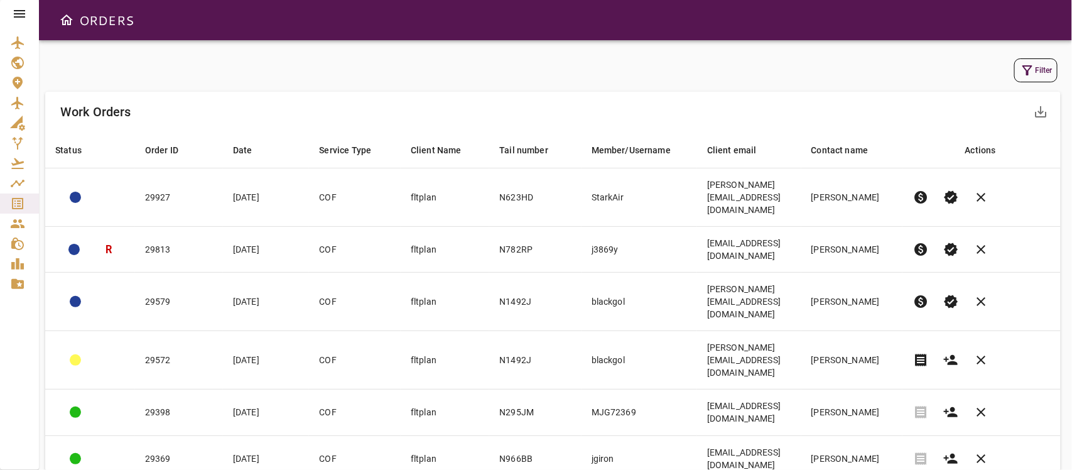
click at [522, 89] on div "Filter Work Orders save_alt Status arrow_downward Order ID arrow_downward Date …" at bounding box center [555, 389] width 1021 height 668
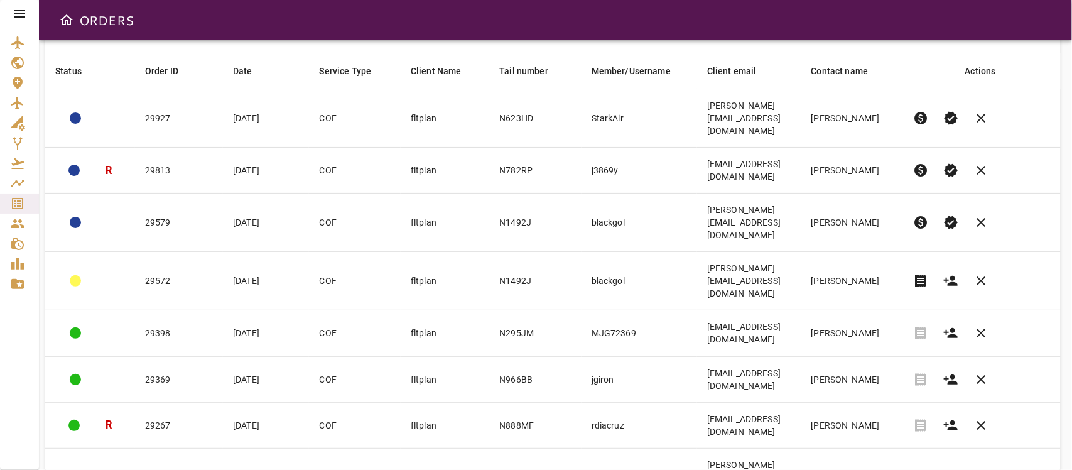
scroll to position [99, 0]
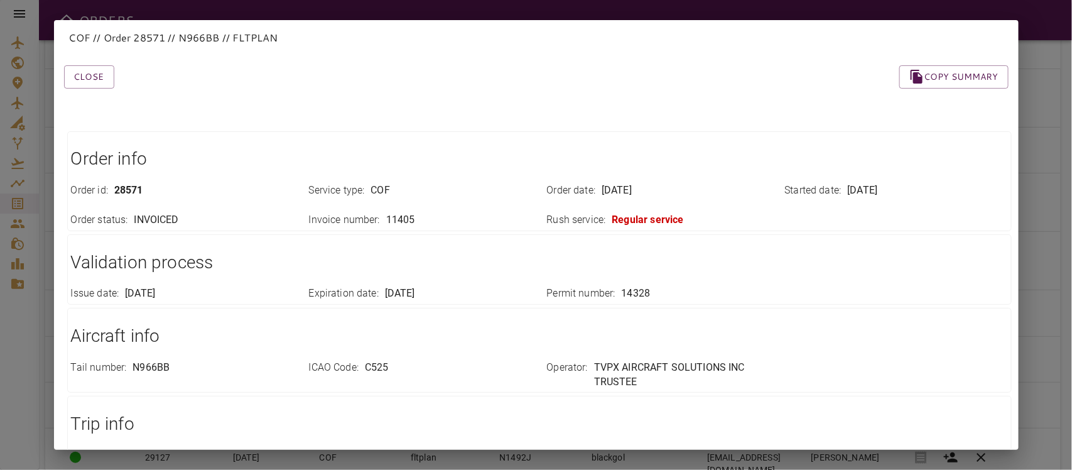
click at [459, 401] on div "Trip info Leg 1 Departure Date : Sep 07, 2025 Leg 1 Departure Apt : MHTG Leg 1 …" at bounding box center [539, 460] width 945 height 129
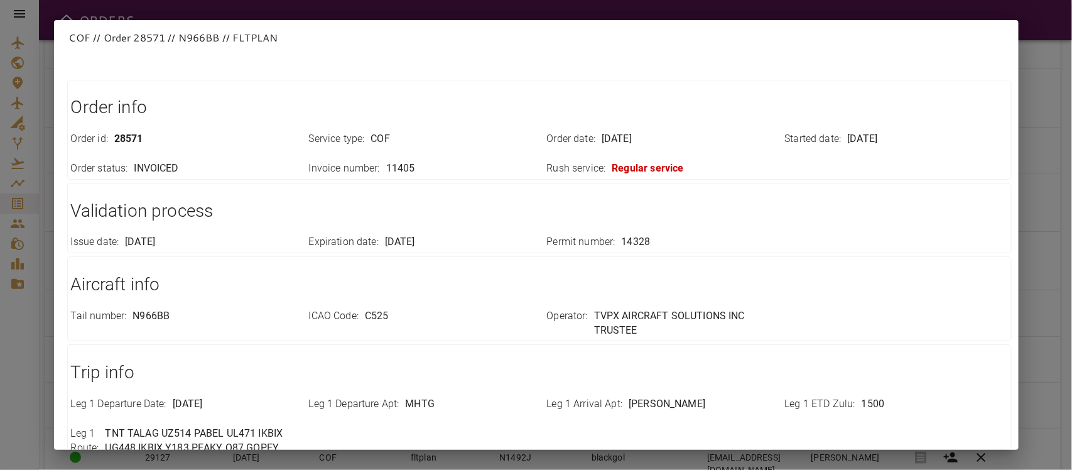
scroll to position [0, 0]
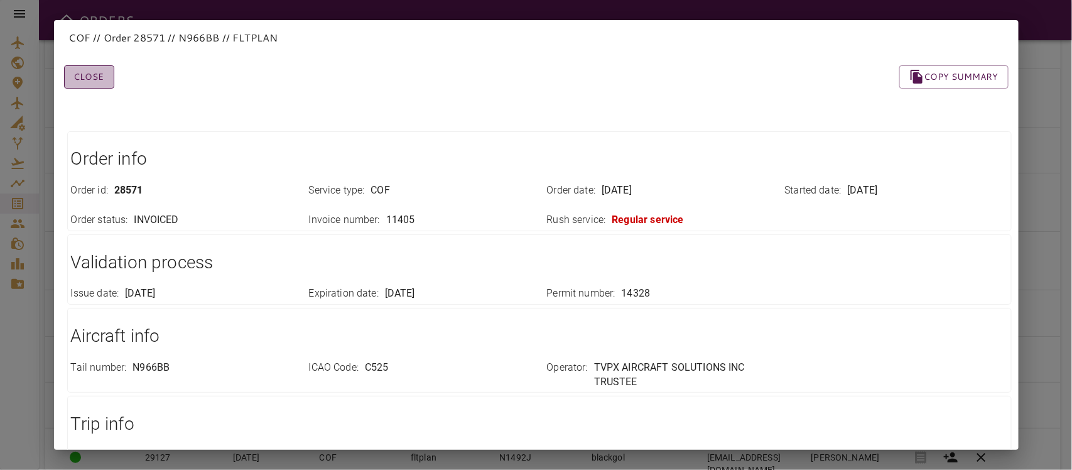
click at [99, 83] on button "Close" at bounding box center [89, 76] width 50 height 23
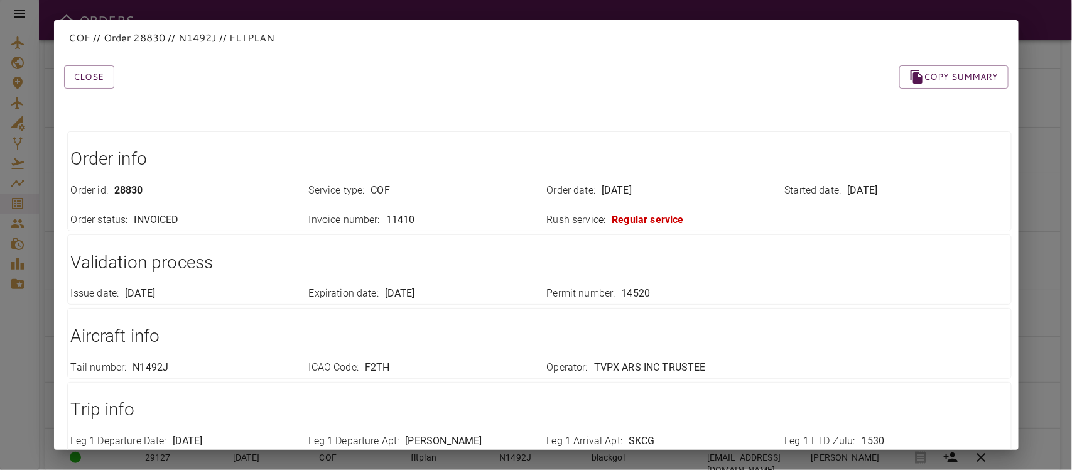
click at [760, 332] on h1 "Aircraft info" at bounding box center [539, 335] width 937 height 25
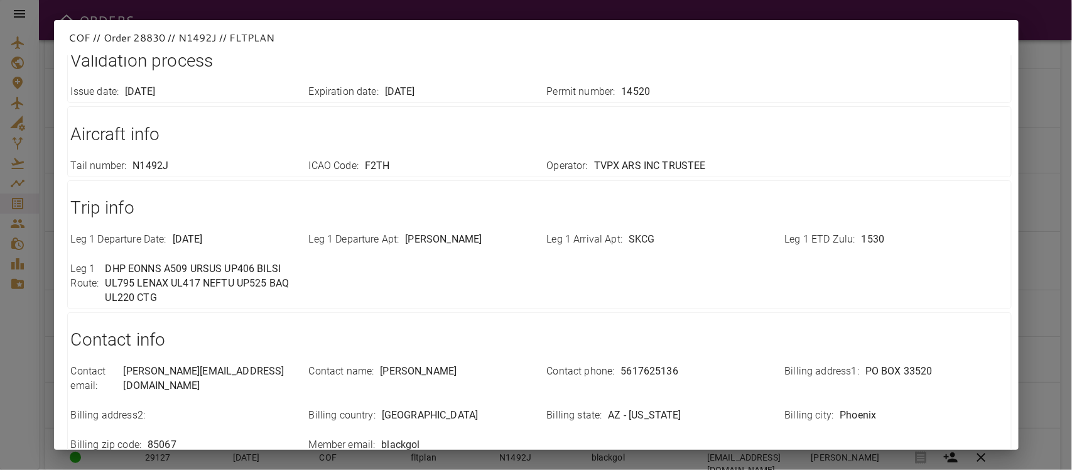
scroll to position [355, 0]
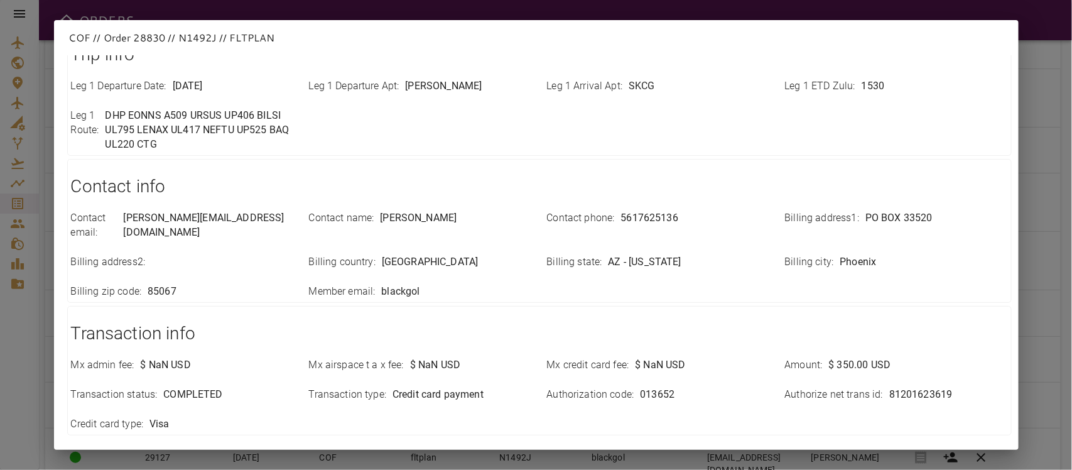
click at [0, 340] on div "COF // Order 28830 // N1492J // FLTPLAN Close Copy summary Order info Order id …" at bounding box center [536, 235] width 1072 height 470
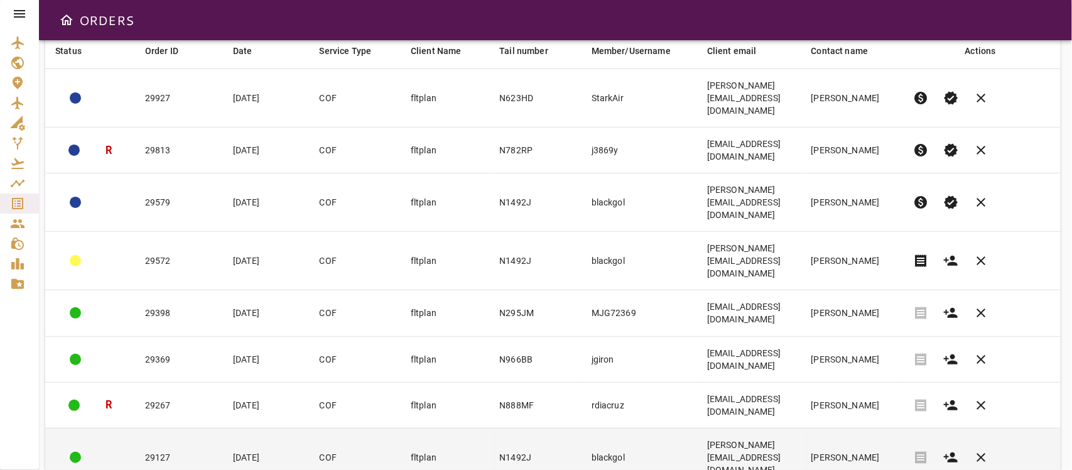
click at [206, 428] on td "29127" at bounding box center [179, 457] width 88 height 58
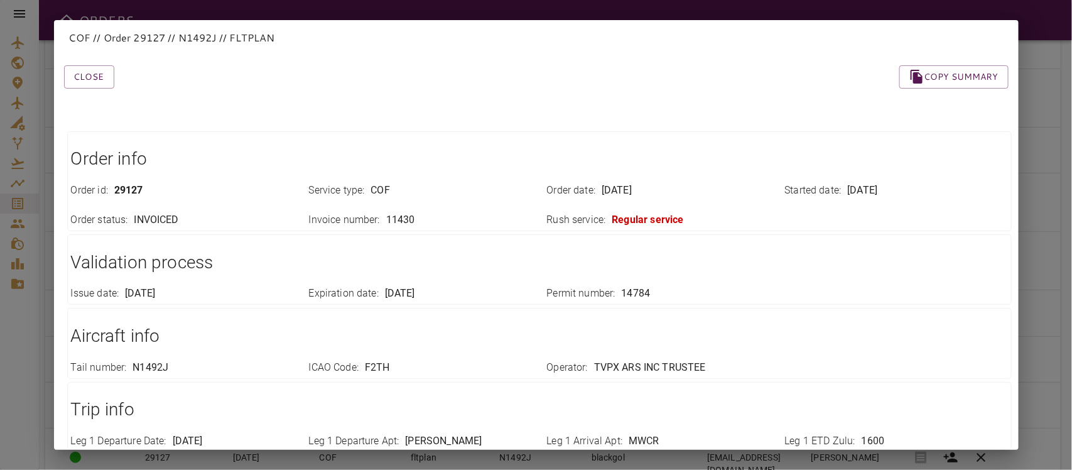
drag, startPoint x: 884, startPoint y: 232, endPoint x: 1010, endPoint y: 195, distance: 131.6
click at [1010, 195] on div "Close Copy summary Order info Order id : 29127 Service type : COF Order date : …" at bounding box center [536, 252] width 965 height 394
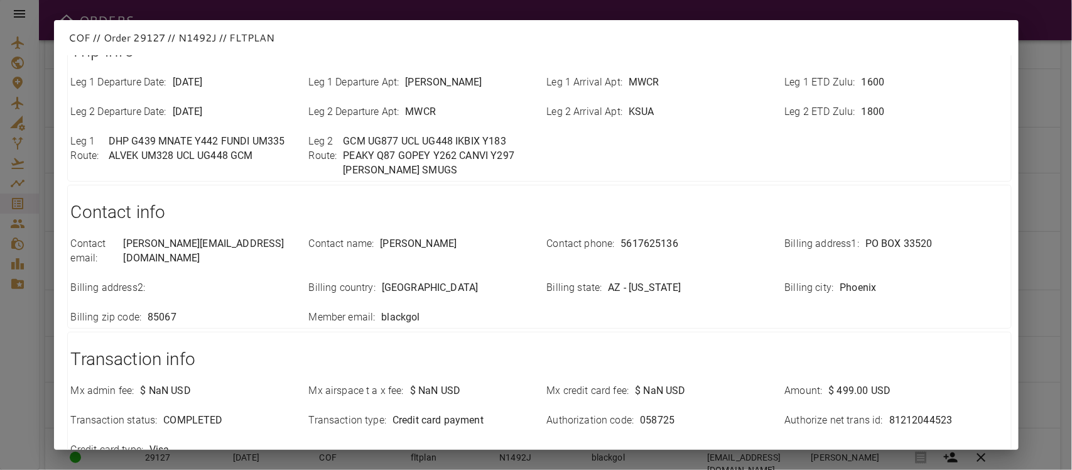
scroll to position [445, 0]
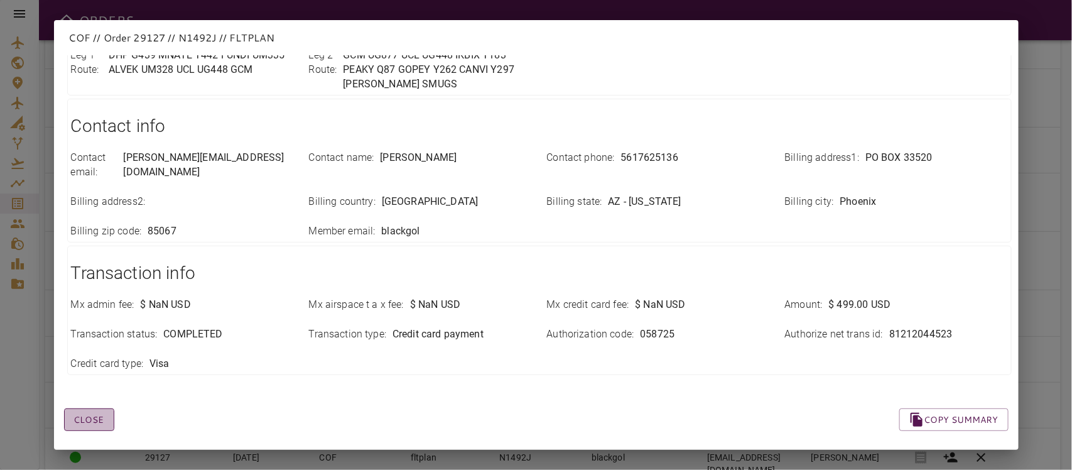
click at [88, 408] on button "Close" at bounding box center [89, 419] width 50 height 23
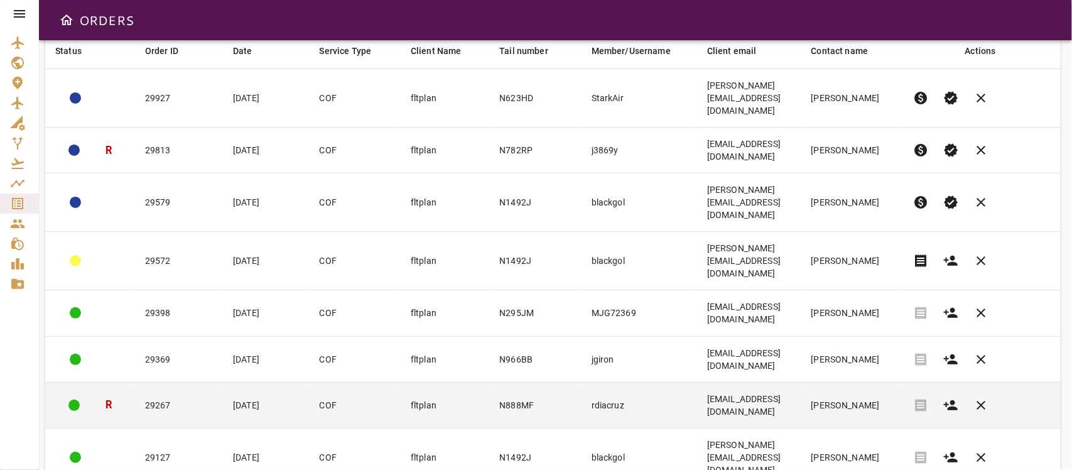
click at [475, 382] on td "fltplan" at bounding box center [445, 405] width 89 height 46
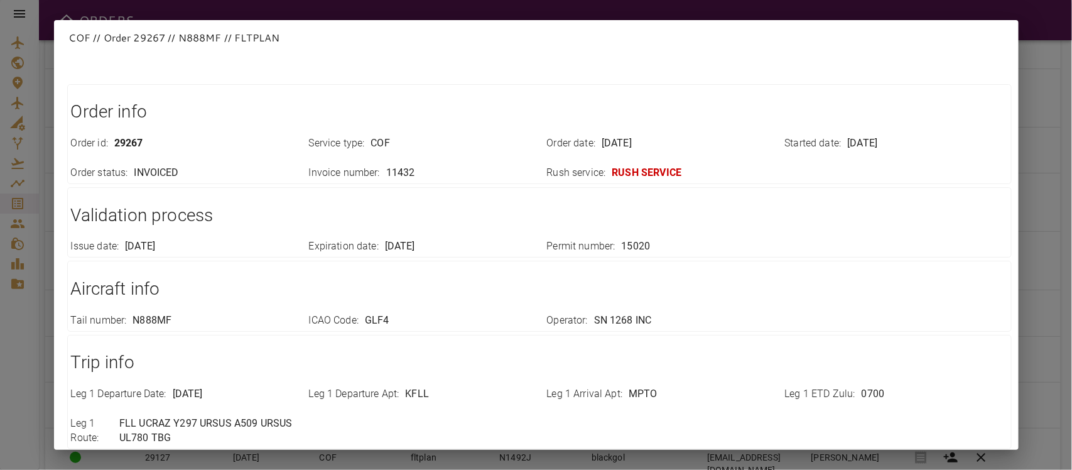
scroll to position [0, 0]
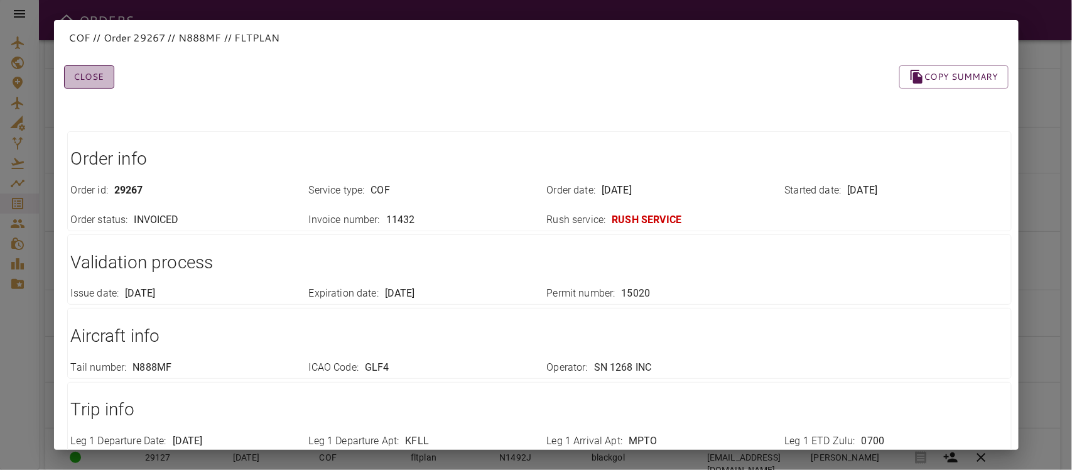
click at [82, 79] on button "Close" at bounding box center [89, 76] width 50 height 23
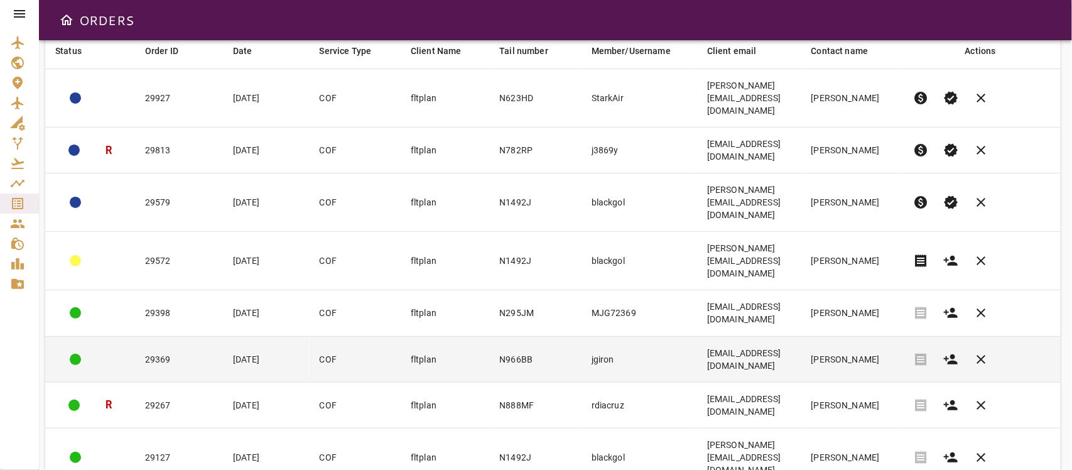
click at [477, 336] on td "fltplan" at bounding box center [445, 359] width 89 height 46
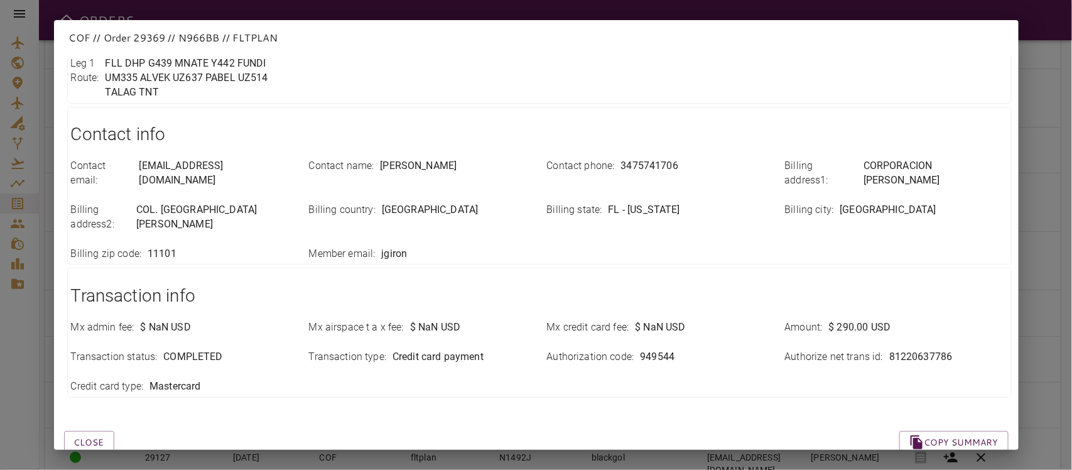
scroll to position [429, 0]
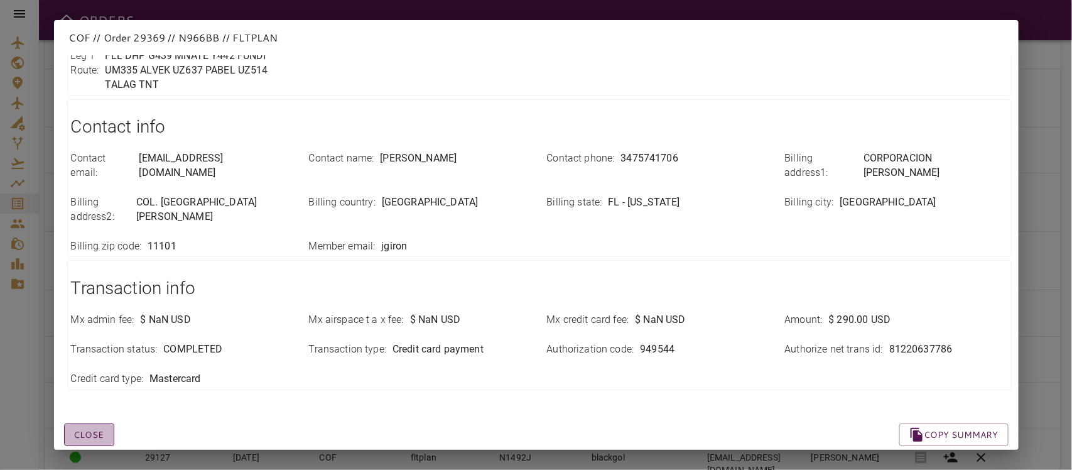
click at [113, 423] on button "Close" at bounding box center [89, 434] width 50 height 23
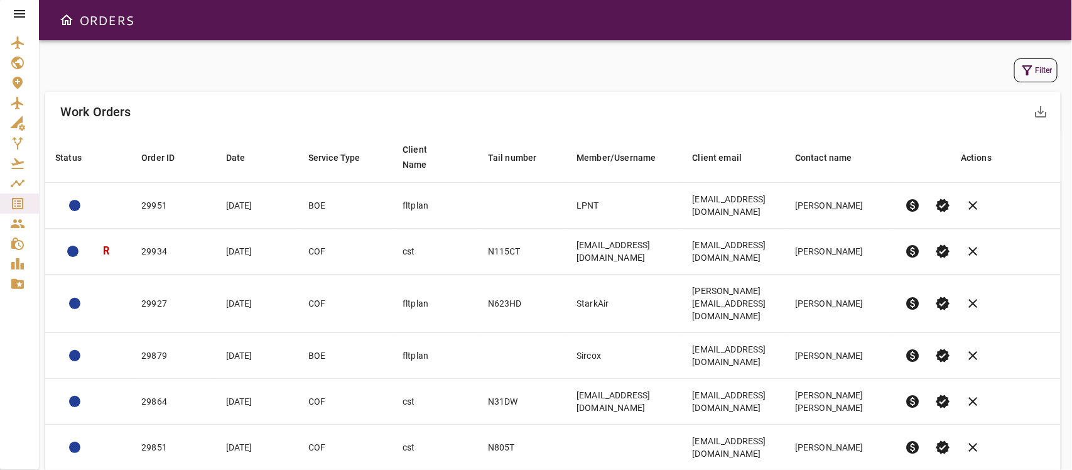
click at [1028, 73] on icon "button" at bounding box center [1028, 70] width 10 height 10
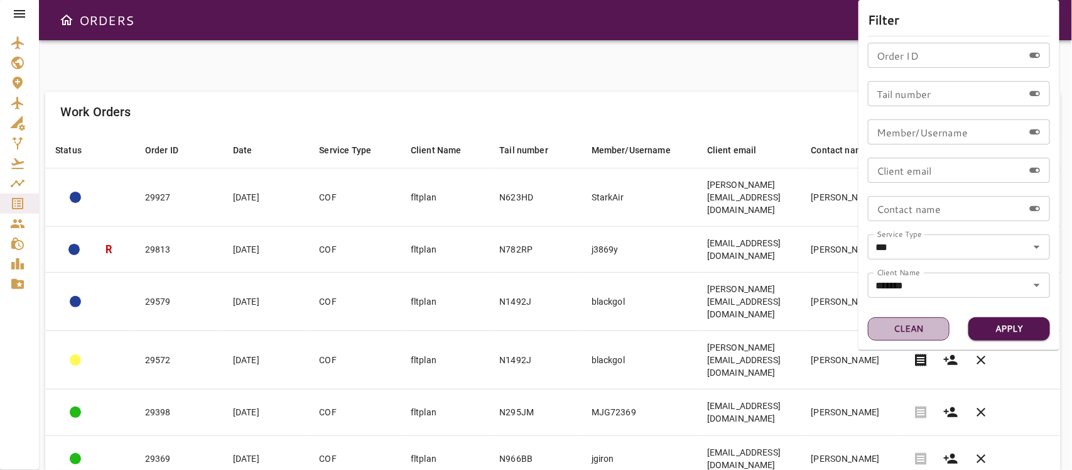
click at [895, 328] on button "Clean" at bounding box center [909, 328] width 82 height 23
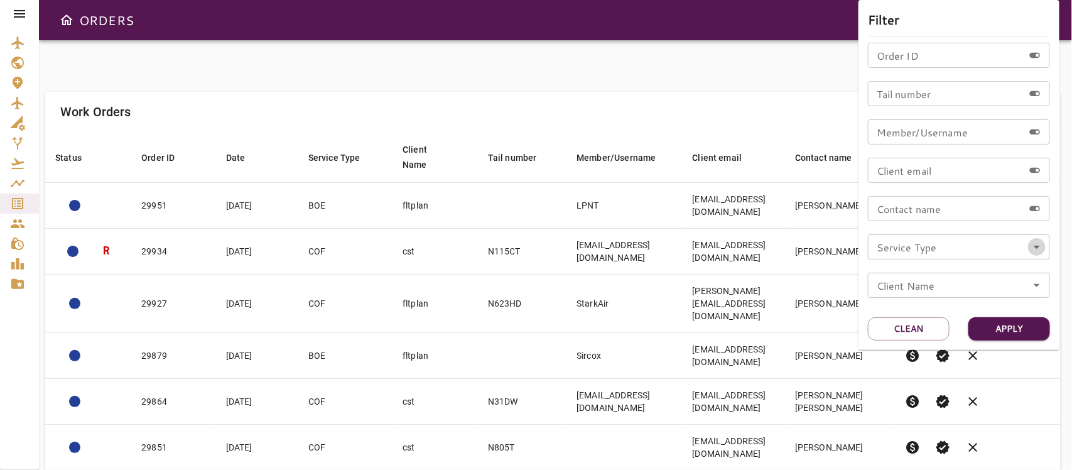
click at [1037, 245] on icon "Open" at bounding box center [1036, 246] width 15 height 15
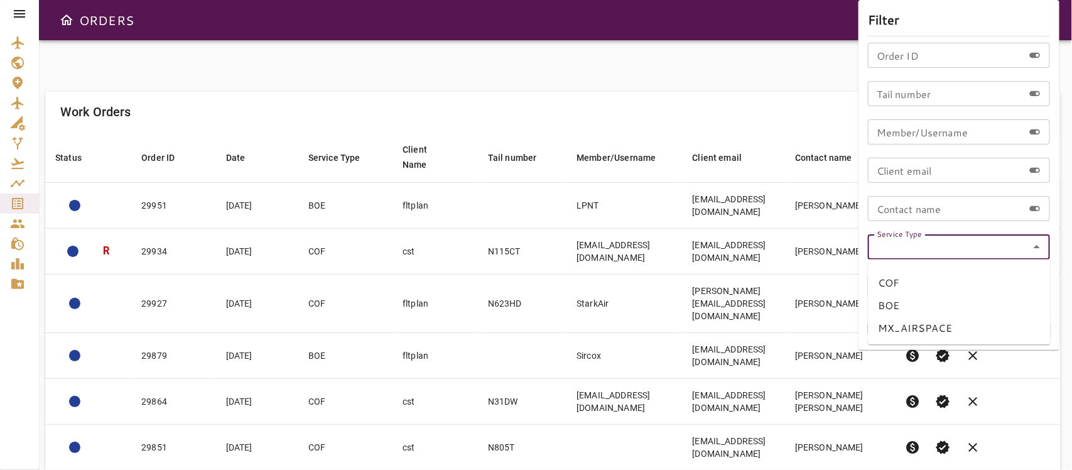
click at [930, 331] on li "MX_AIRSPACE" at bounding box center [960, 328] width 182 height 23
type input "**********"
click at [1037, 284] on icon "Open" at bounding box center [1037, 285] width 6 height 3
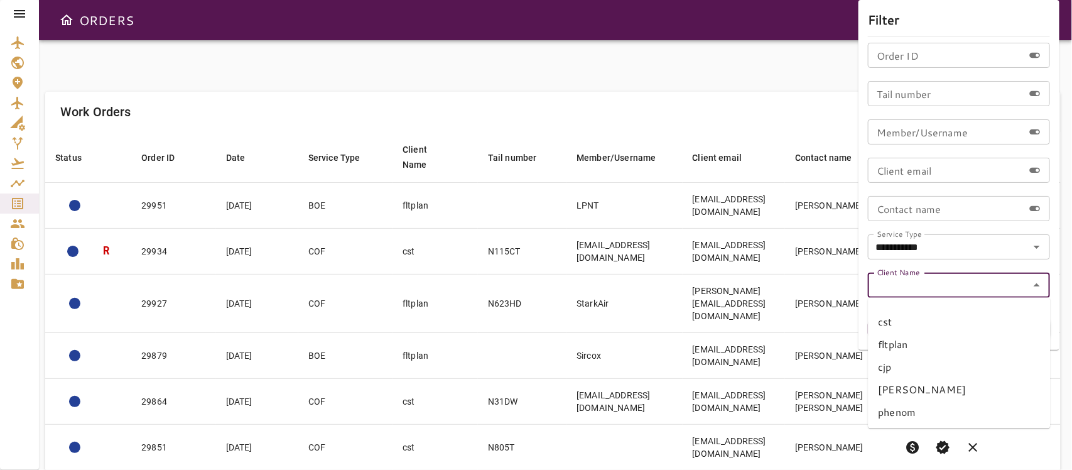
click at [897, 339] on li "fltplan" at bounding box center [960, 344] width 182 height 23
type input "*******"
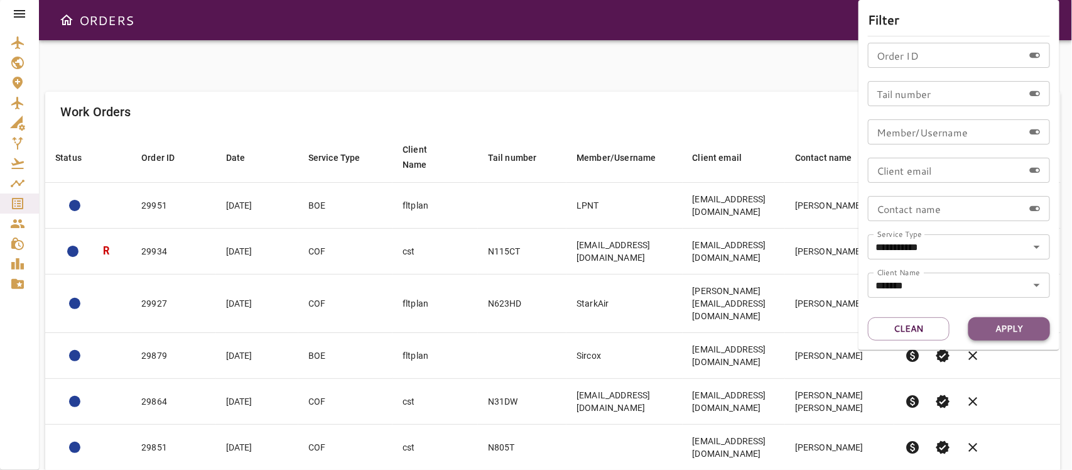
click at [994, 320] on button "Apply" at bounding box center [1010, 328] width 82 height 23
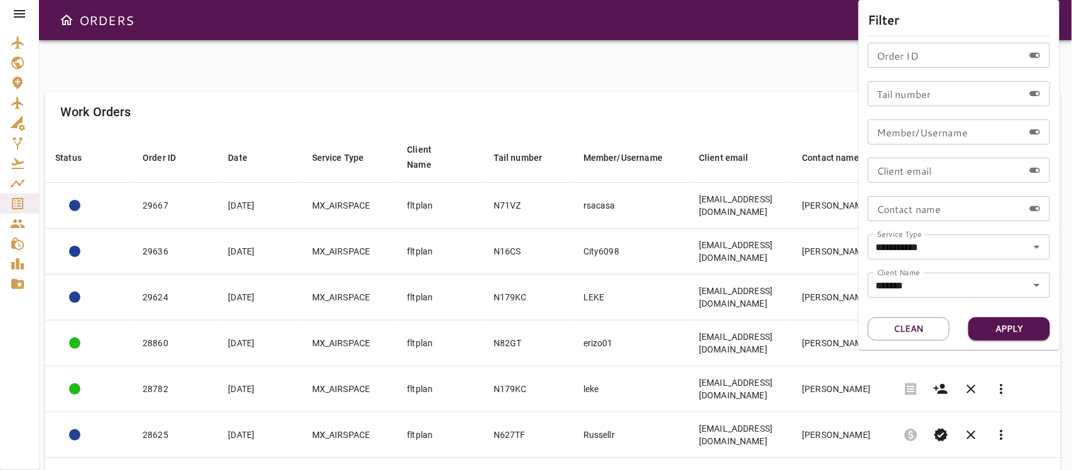
click at [639, 111] on div at bounding box center [536, 235] width 1072 height 470
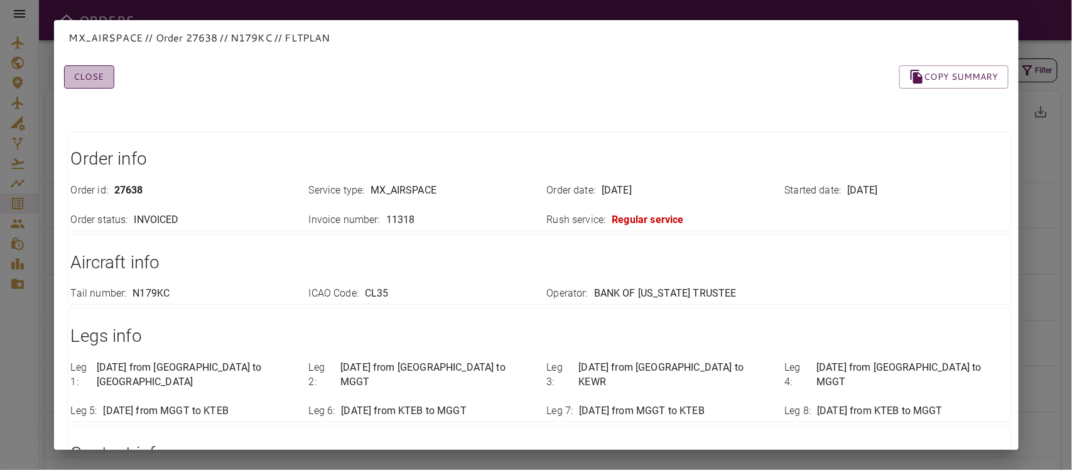
click at [99, 80] on button "Close" at bounding box center [89, 76] width 50 height 23
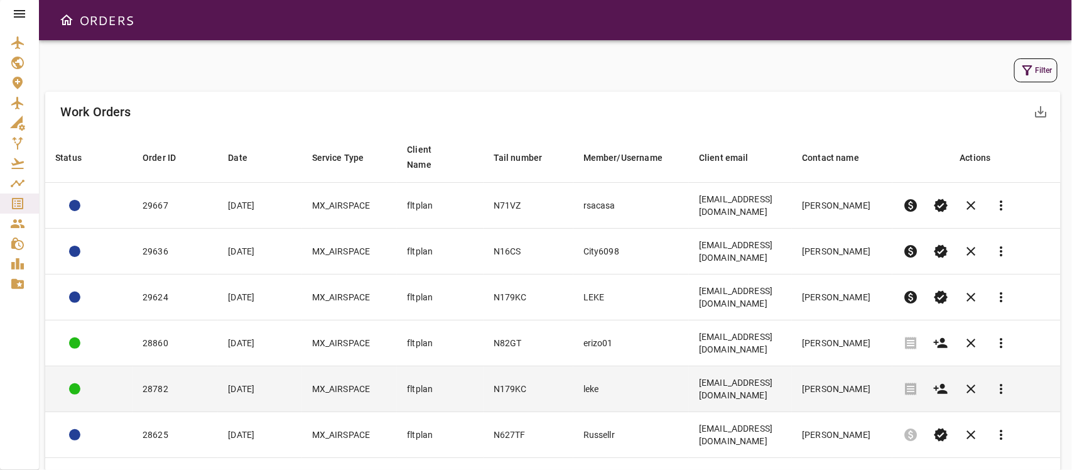
click at [312, 366] on td "MX_AIRSPACE" at bounding box center [349, 389] width 95 height 46
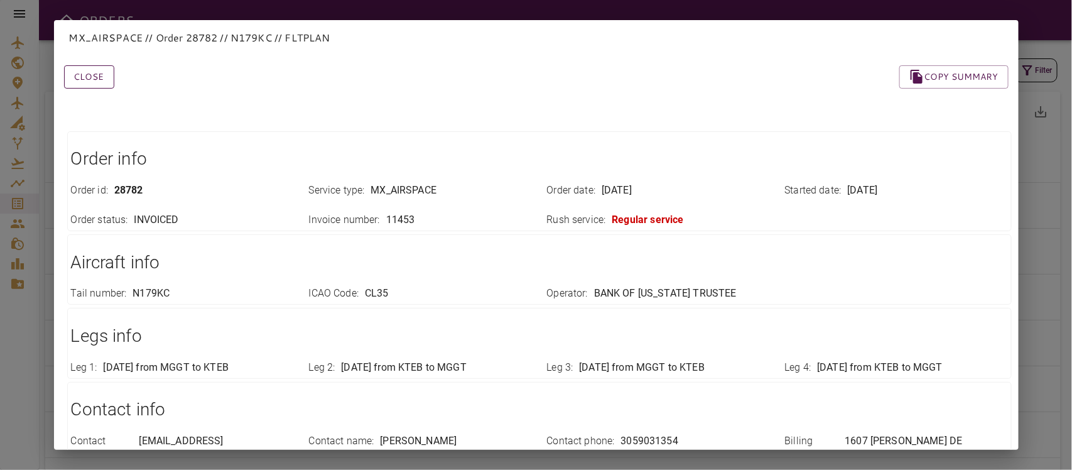
click at [92, 79] on button "Close" at bounding box center [89, 76] width 50 height 23
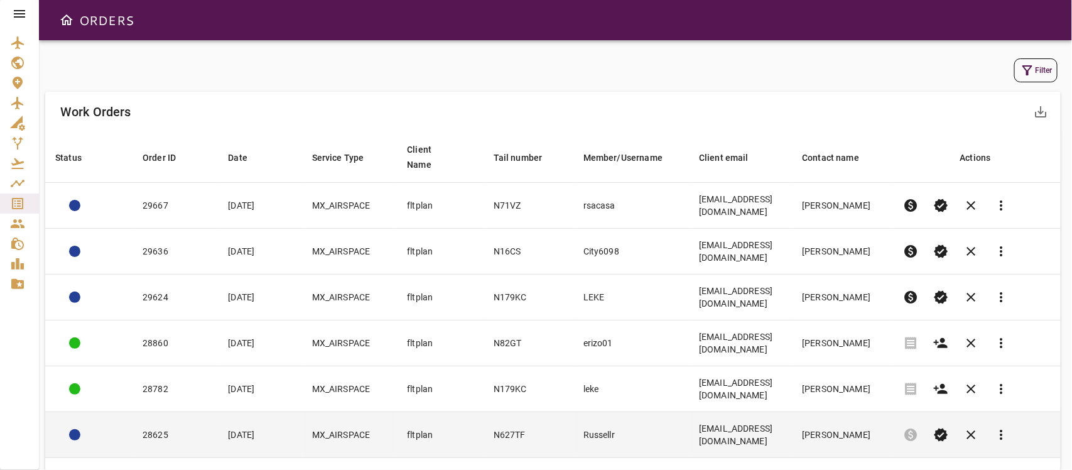
click at [517, 412] on td "N627TF" at bounding box center [529, 435] width 90 height 46
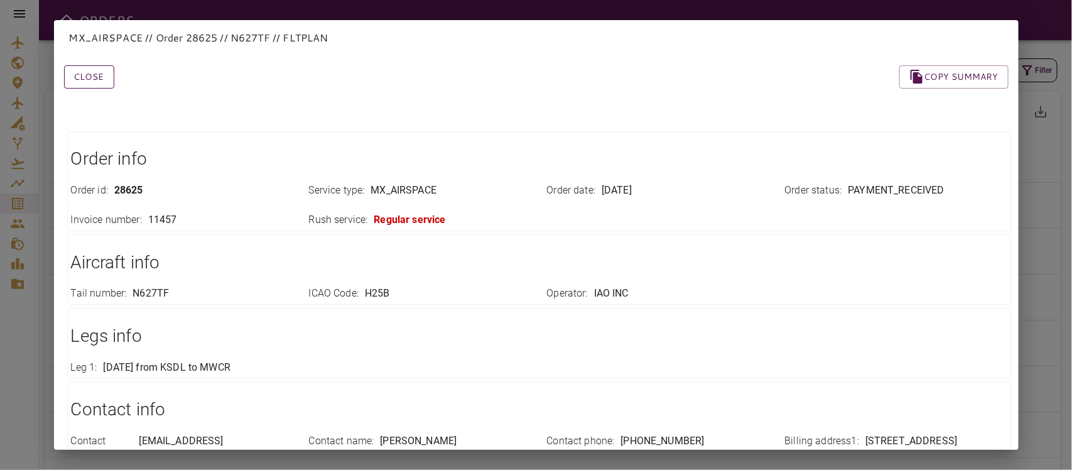
click at [104, 74] on button "Close" at bounding box center [89, 76] width 50 height 23
